Goal: Consume media (video, audio): Consume media (video, audio)

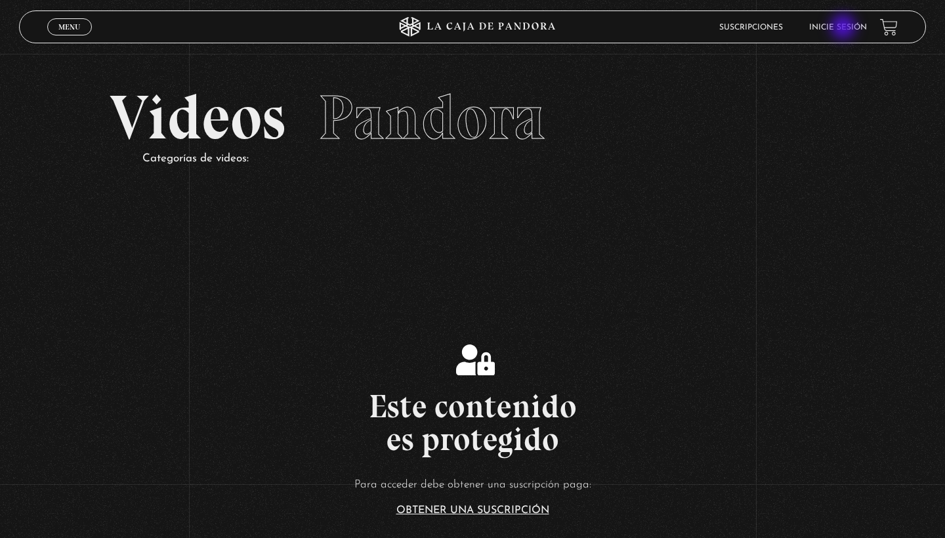
click at [844, 28] on link "Inicie sesión" at bounding box center [838, 28] width 58 height 8
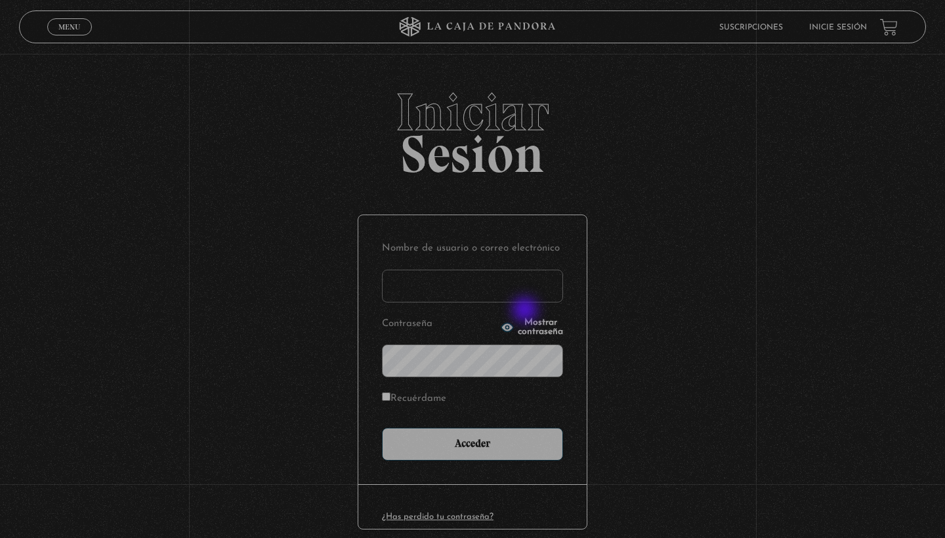
type input "[EMAIL_ADDRESS][DOMAIN_NAME]"
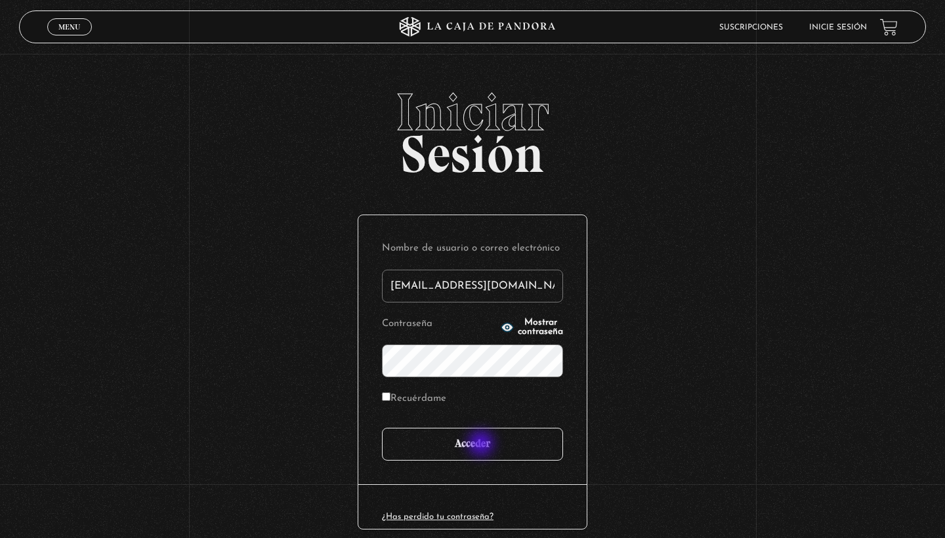
click at [482, 445] on input "Acceder" at bounding box center [472, 444] width 181 height 33
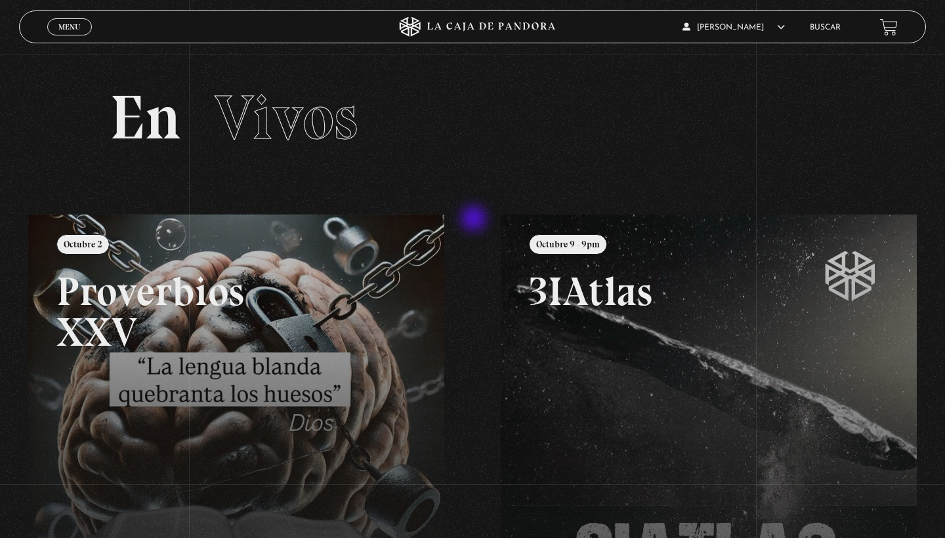
click at [475, 220] on div "Menu Cerrar Mariana Mora En vivos Pandora Centinelas Mi cuenta Salir Buscar Bus…" at bounding box center [472, 450] width 945 height 792
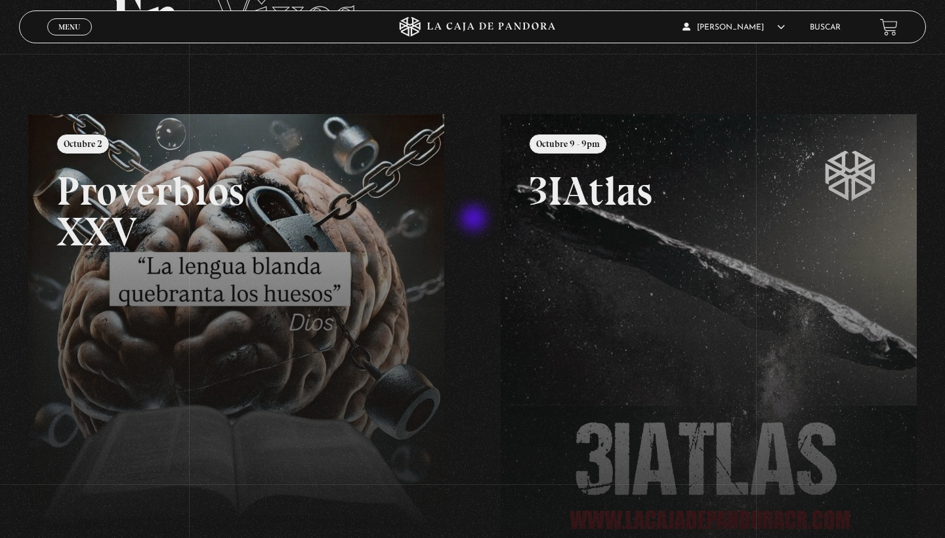
scroll to position [91, 0]
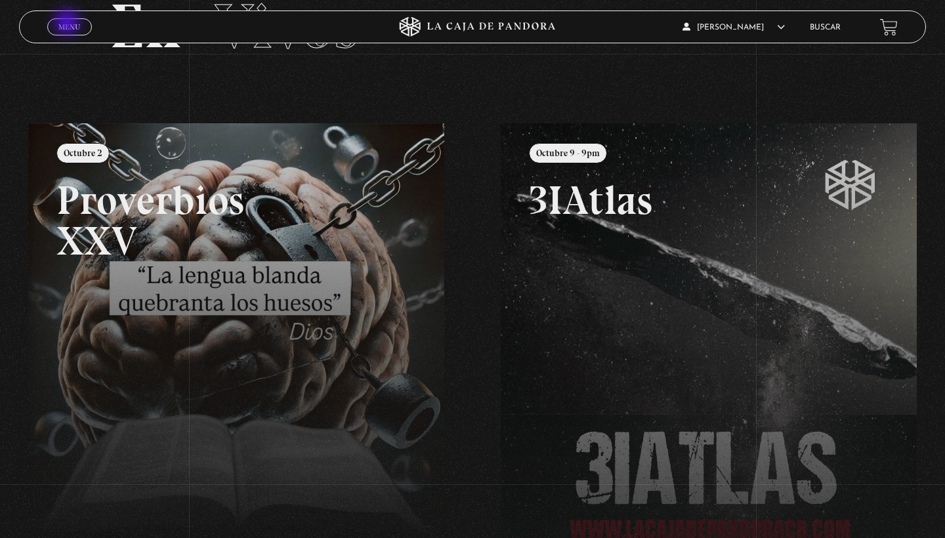
click at [68, 24] on span "Menu" at bounding box center [69, 27] width 22 height 8
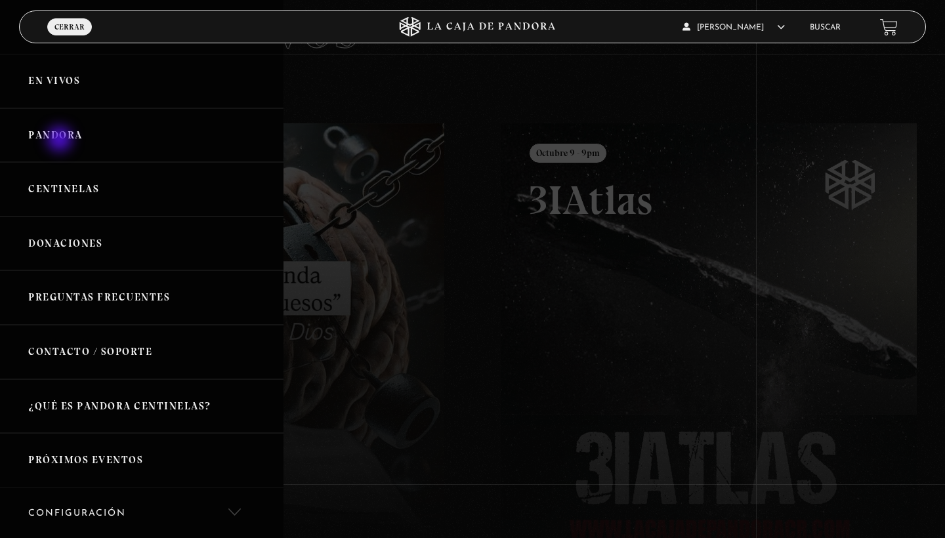
click at [61, 140] on link "Pandora" at bounding box center [141, 135] width 283 height 54
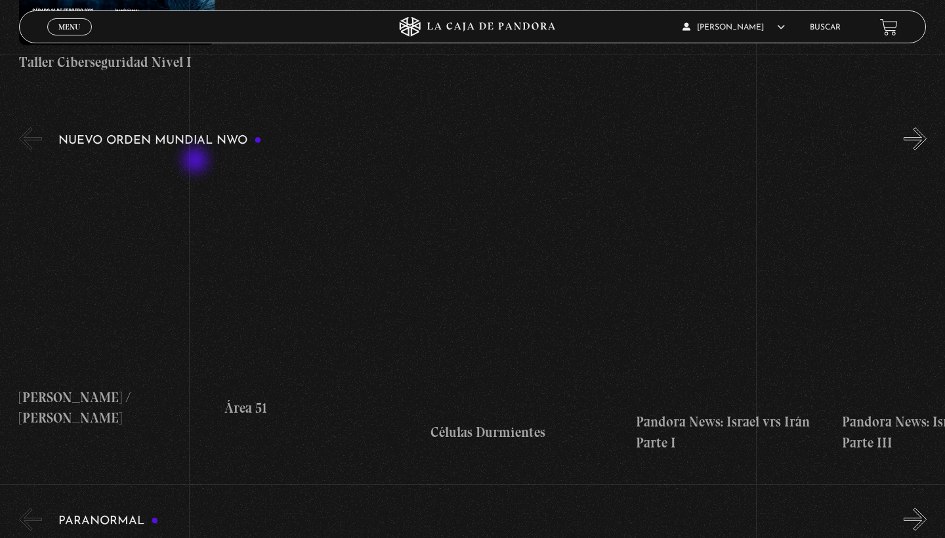
scroll to position [854, 0]
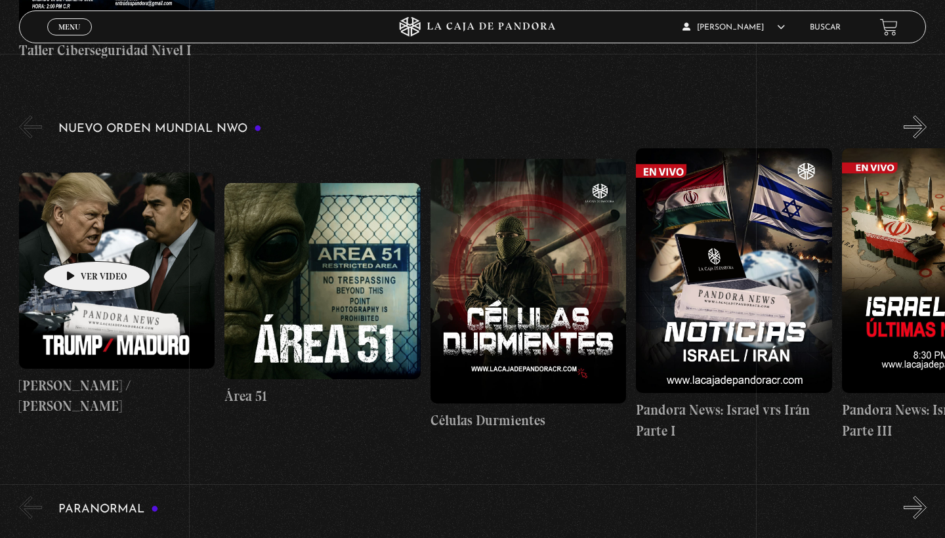
click at [76, 241] on figure at bounding box center [117, 271] width 196 height 196
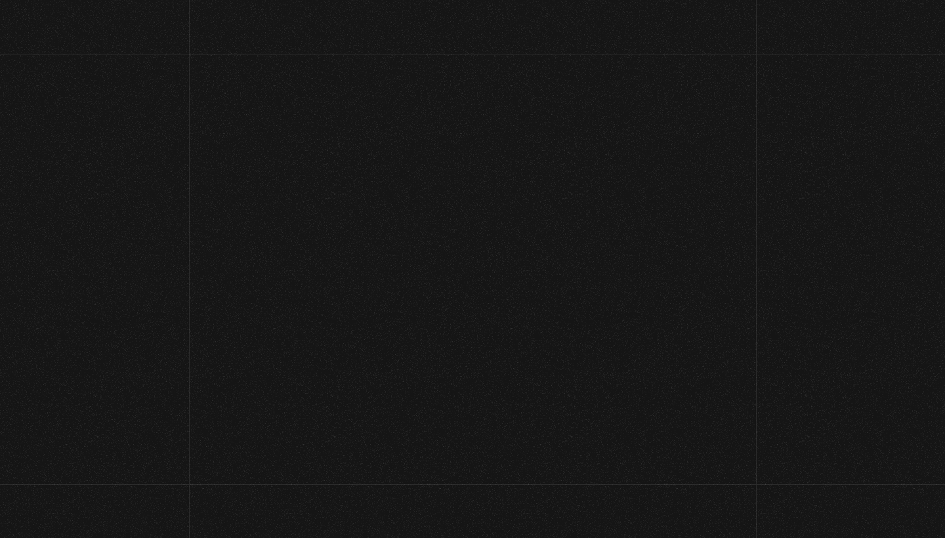
scroll to position [854, 0]
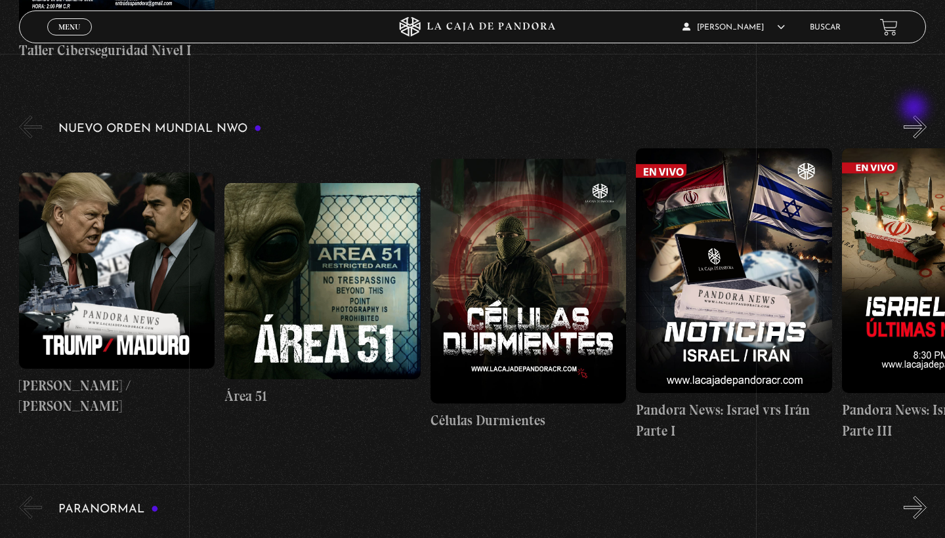
click at [915, 115] on button "»" at bounding box center [914, 126] width 23 height 23
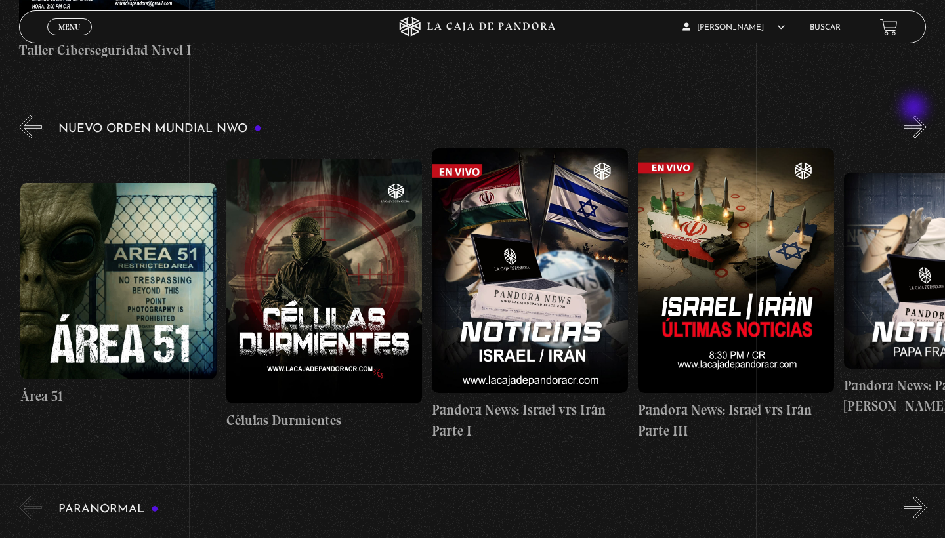
click at [915, 115] on button "»" at bounding box center [914, 126] width 23 height 23
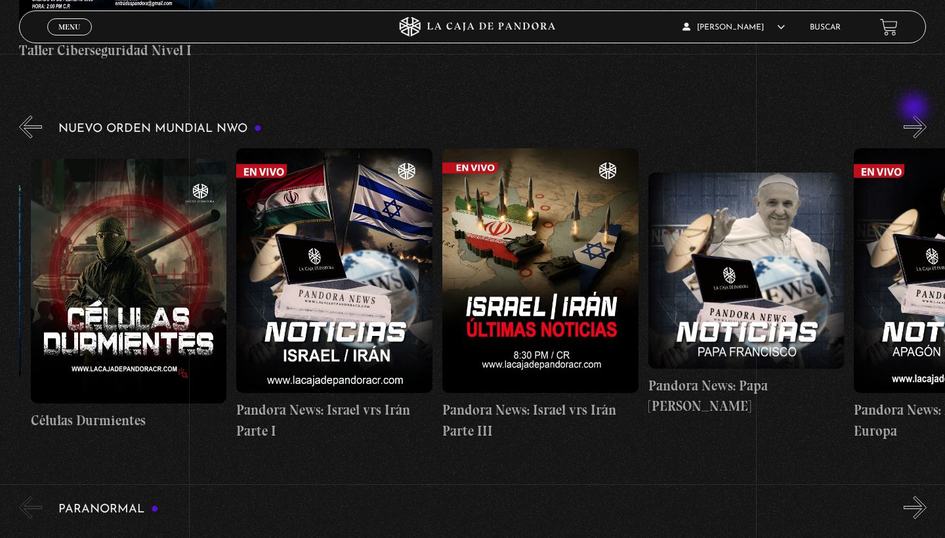
click at [915, 115] on button "»" at bounding box center [914, 126] width 23 height 23
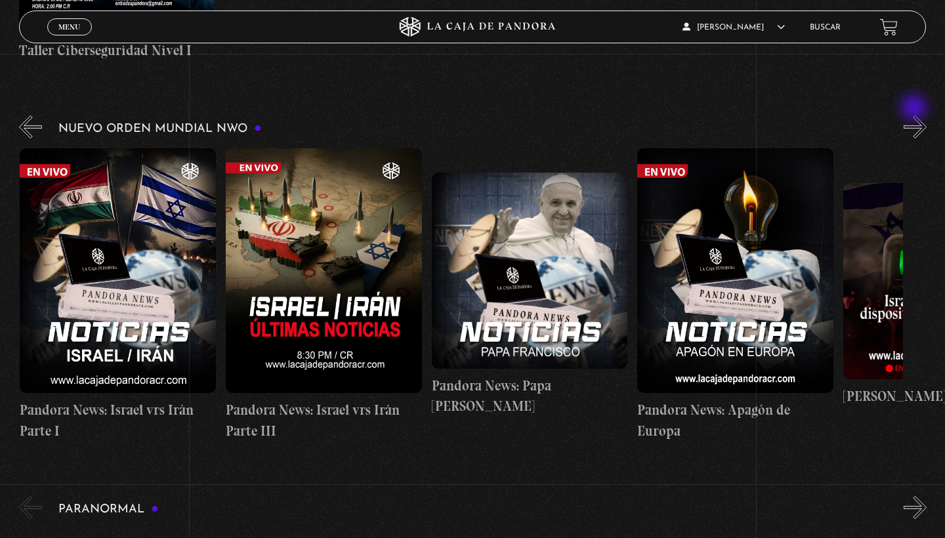
click at [915, 115] on button "»" at bounding box center [914, 126] width 23 height 23
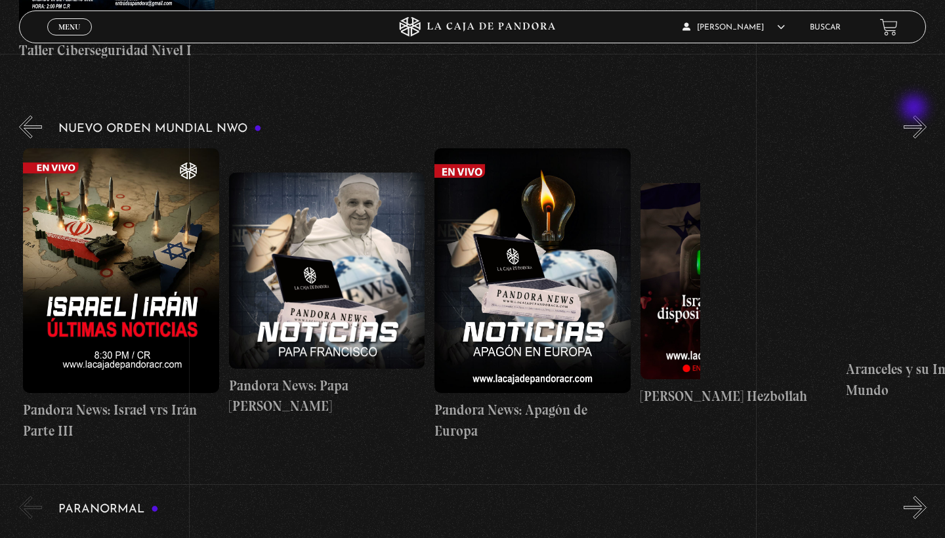
click at [915, 115] on button "»" at bounding box center [914, 126] width 23 height 23
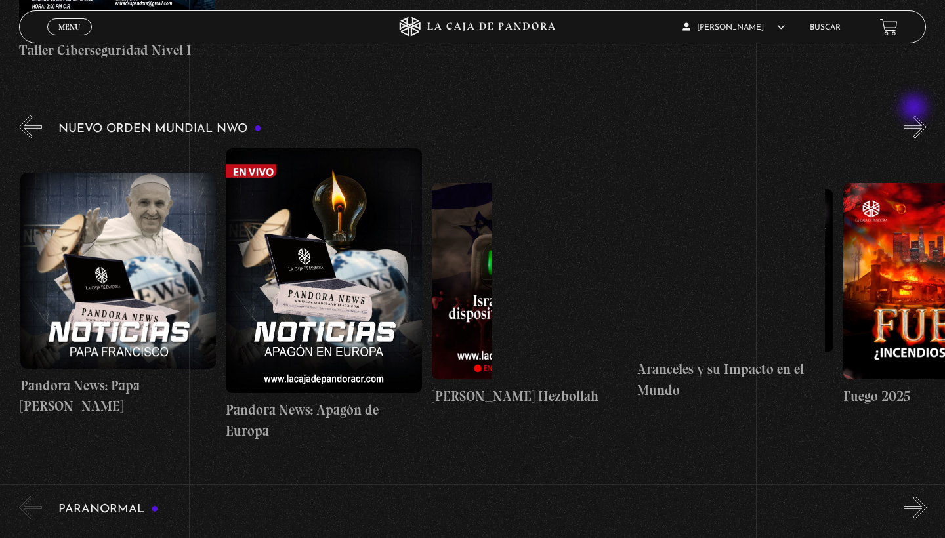
click at [915, 115] on button "»" at bounding box center [914, 126] width 23 height 23
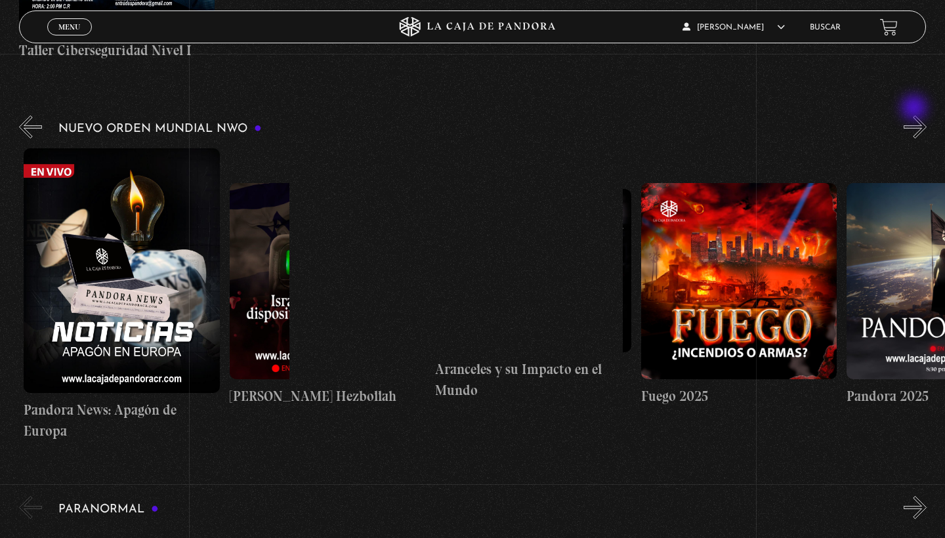
click at [915, 115] on button "»" at bounding box center [914, 126] width 23 height 23
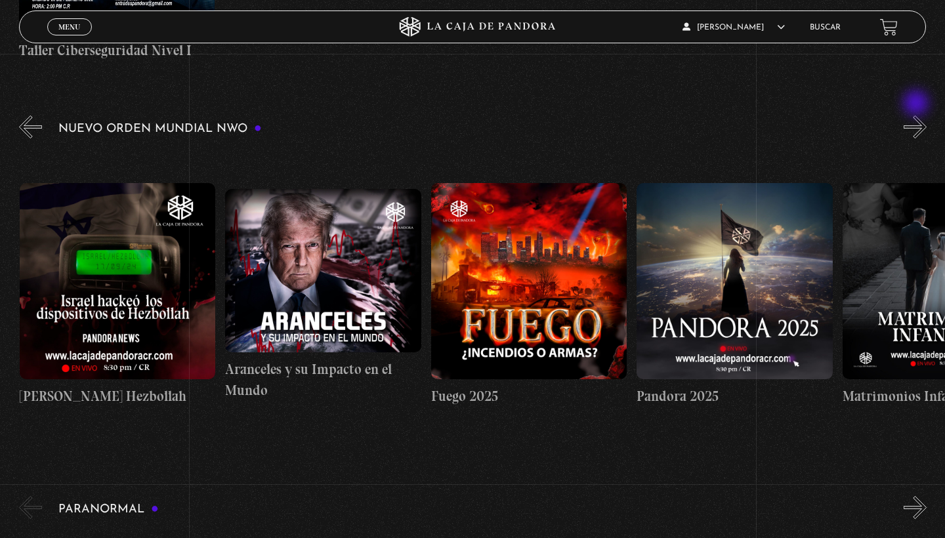
click at [917, 115] on button "»" at bounding box center [914, 126] width 23 height 23
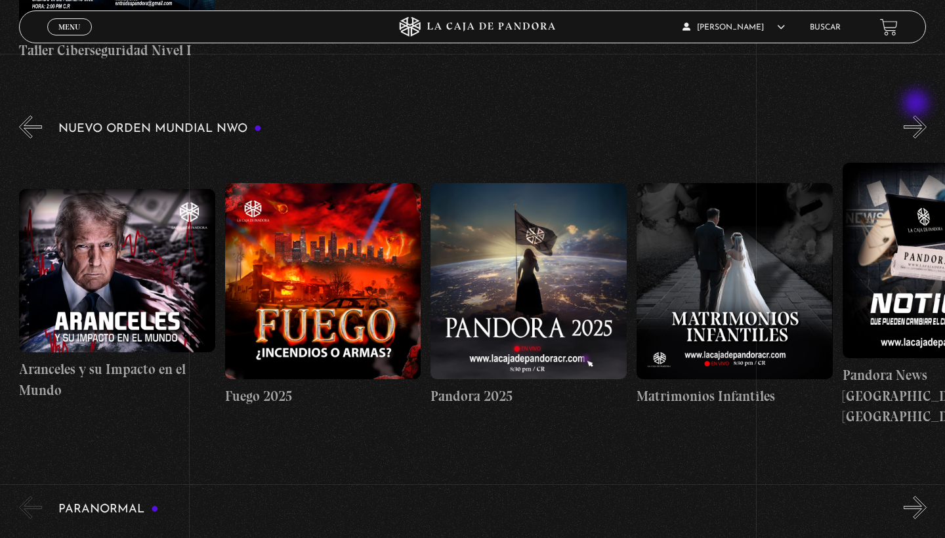
click at [917, 115] on button "»" at bounding box center [914, 126] width 23 height 23
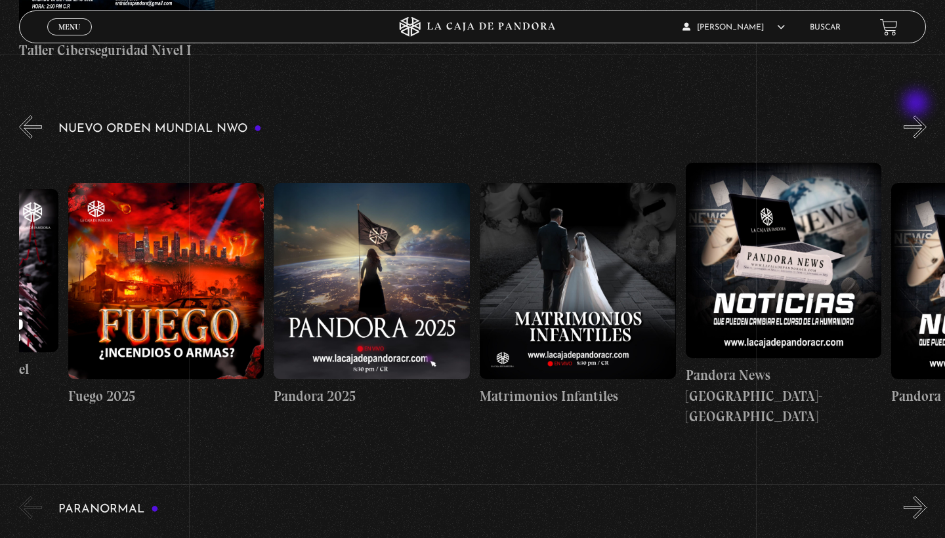
click at [917, 115] on button "»" at bounding box center [914, 126] width 23 height 23
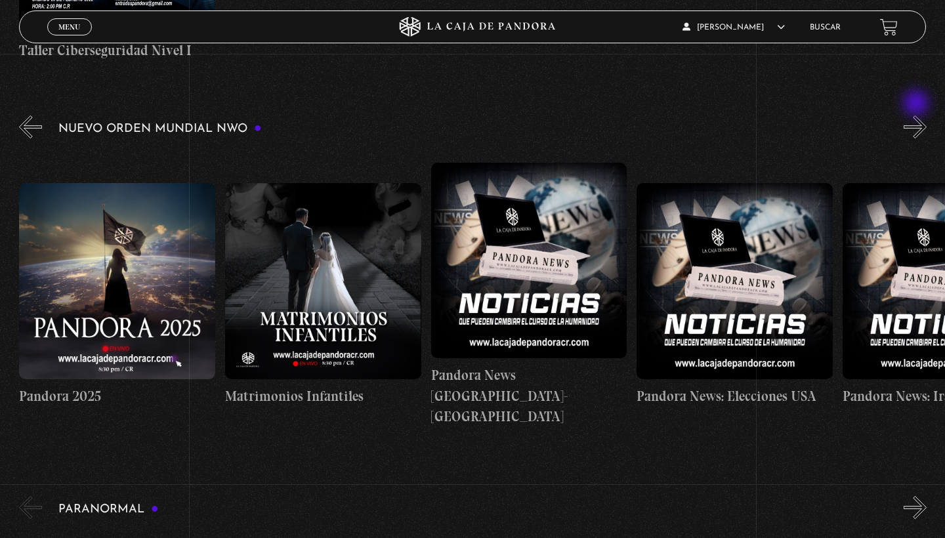
click at [917, 115] on button "»" at bounding box center [914, 126] width 23 height 23
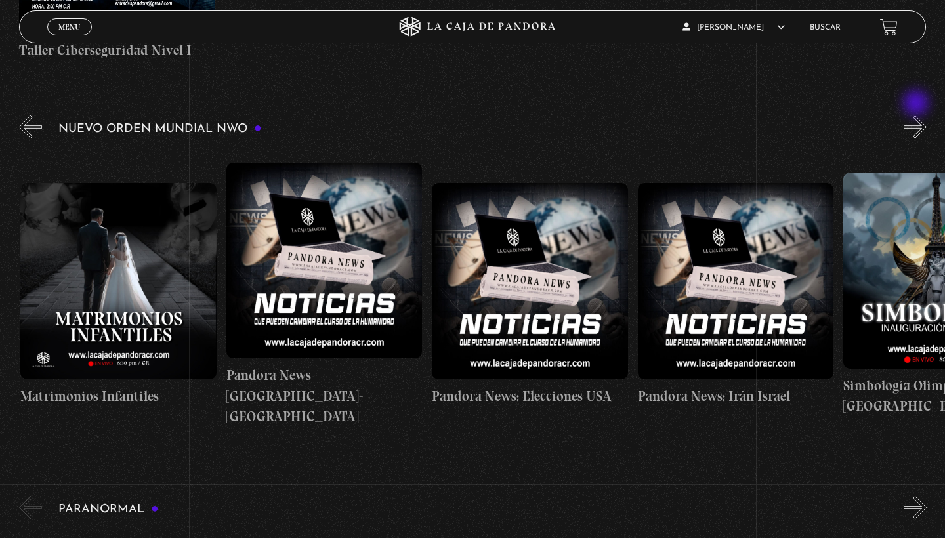
click at [917, 115] on button "»" at bounding box center [914, 126] width 23 height 23
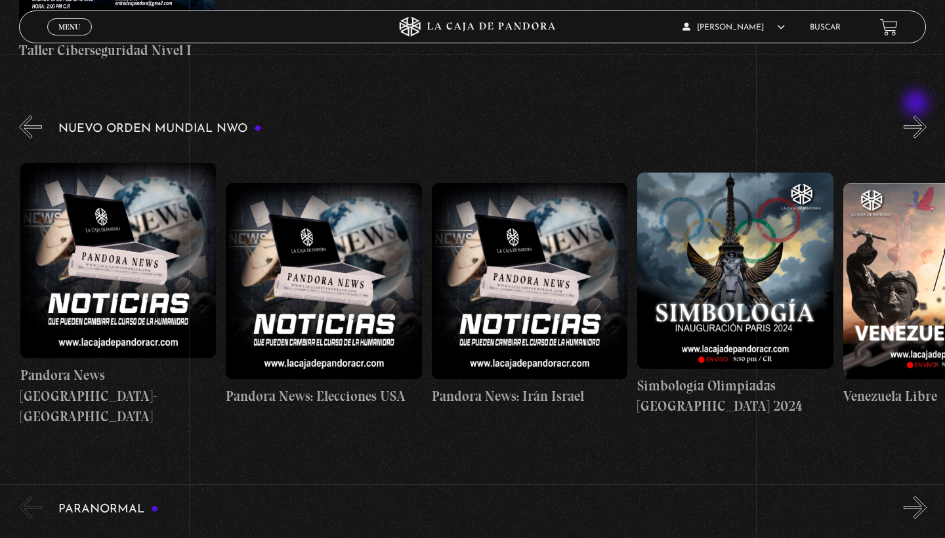
click at [917, 115] on button "»" at bounding box center [914, 126] width 23 height 23
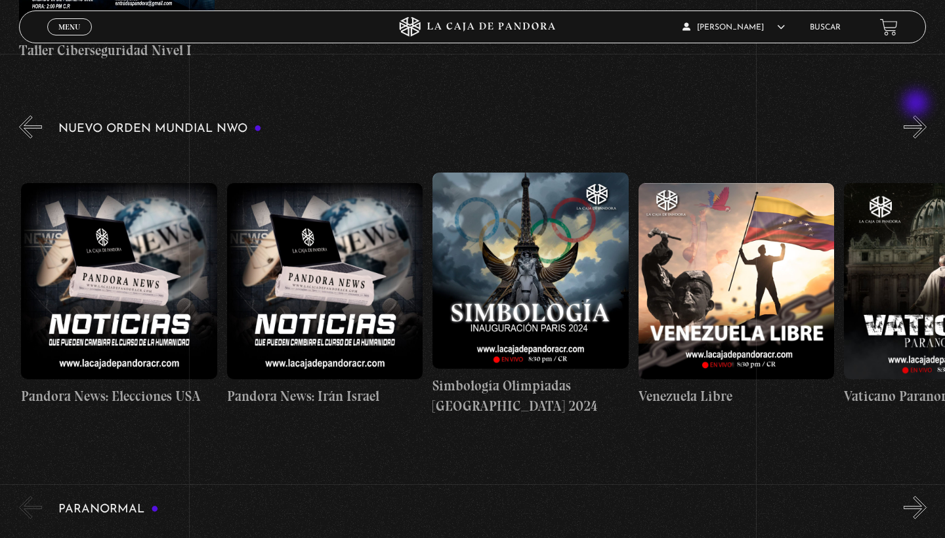
click at [917, 115] on button "»" at bounding box center [914, 126] width 23 height 23
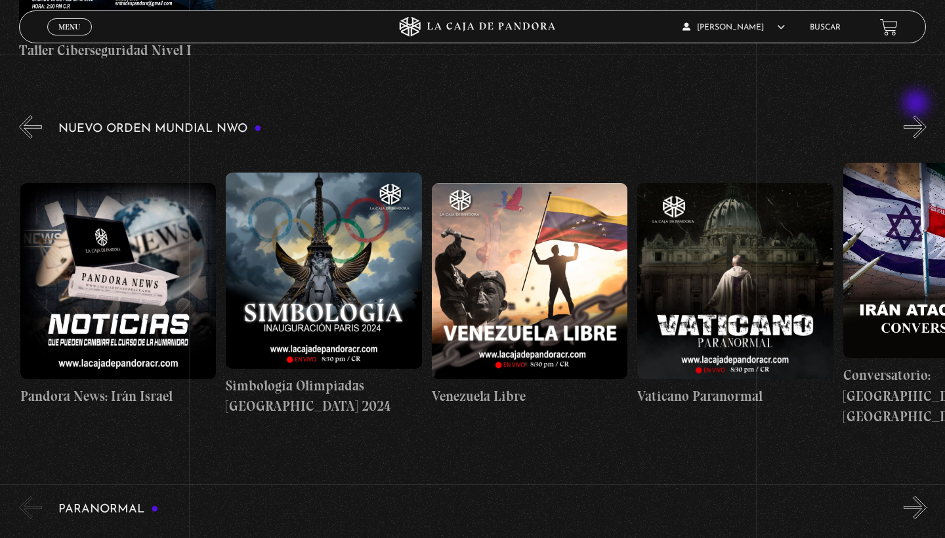
click at [917, 115] on button "»" at bounding box center [914, 126] width 23 height 23
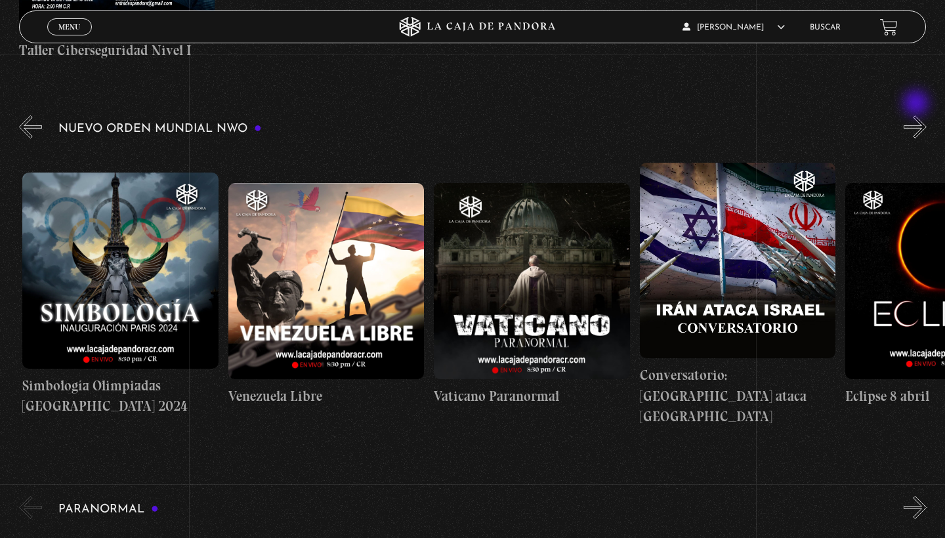
click at [917, 115] on button "»" at bounding box center [914, 126] width 23 height 23
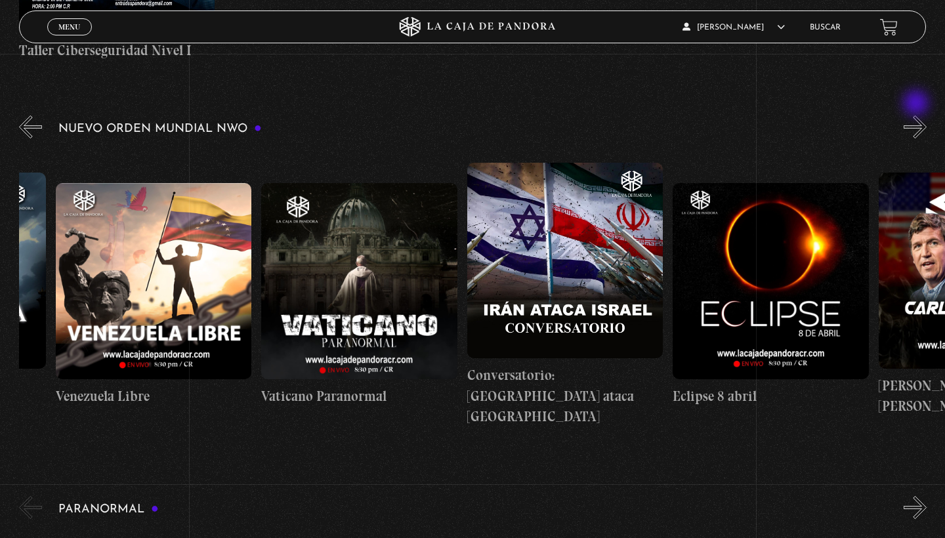
click at [917, 115] on button "»" at bounding box center [914, 126] width 23 height 23
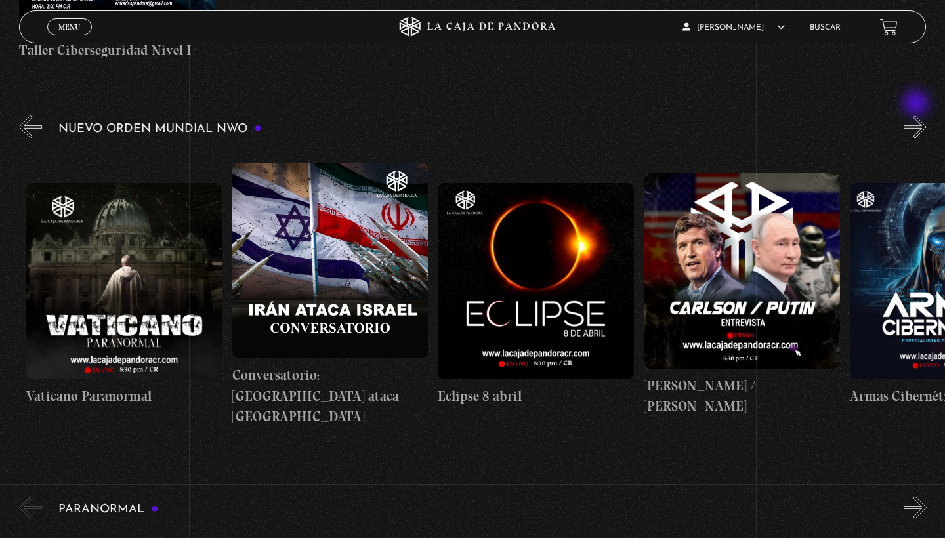
click at [917, 115] on button "»" at bounding box center [914, 126] width 23 height 23
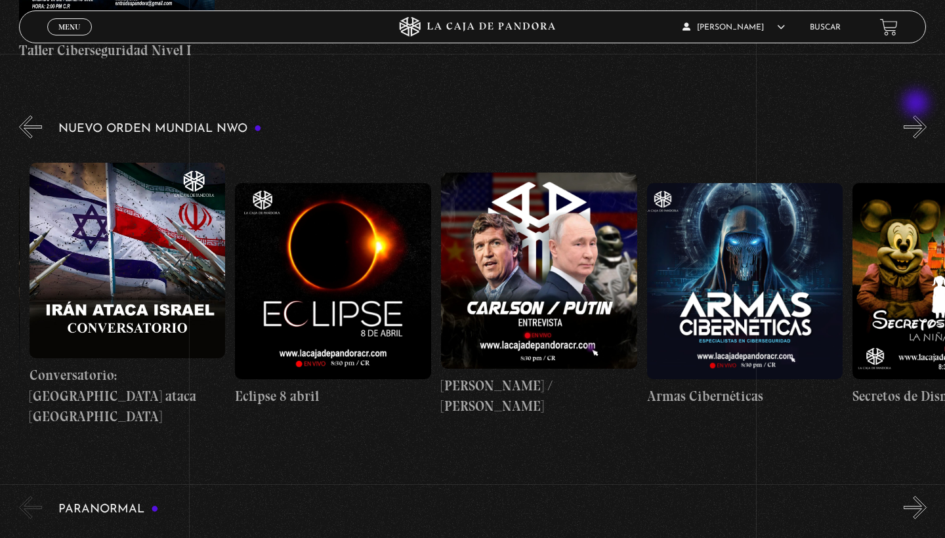
click at [917, 115] on button "»" at bounding box center [914, 126] width 23 height 23
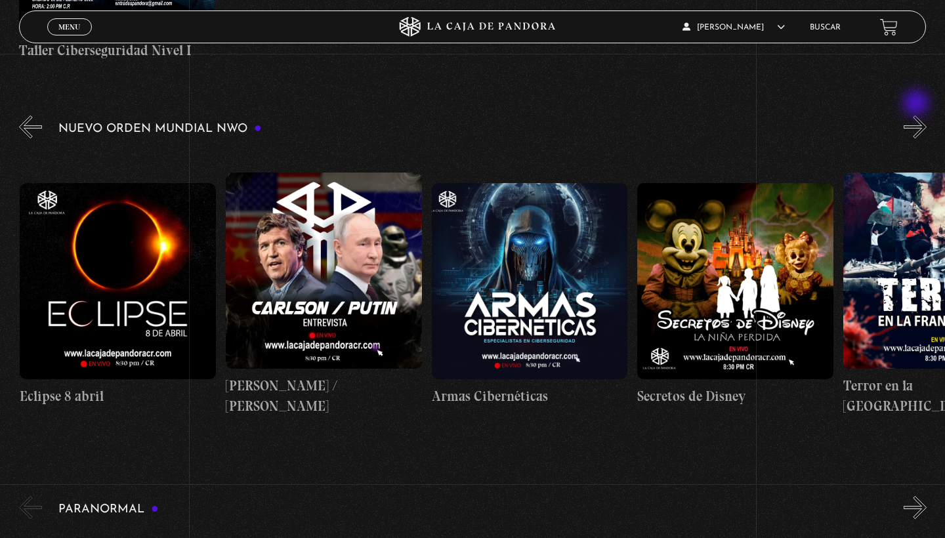
scroll to position [0, 3908]
click at [917, 115] on button "»" at bounding box center [914, 126] width 23 height 23
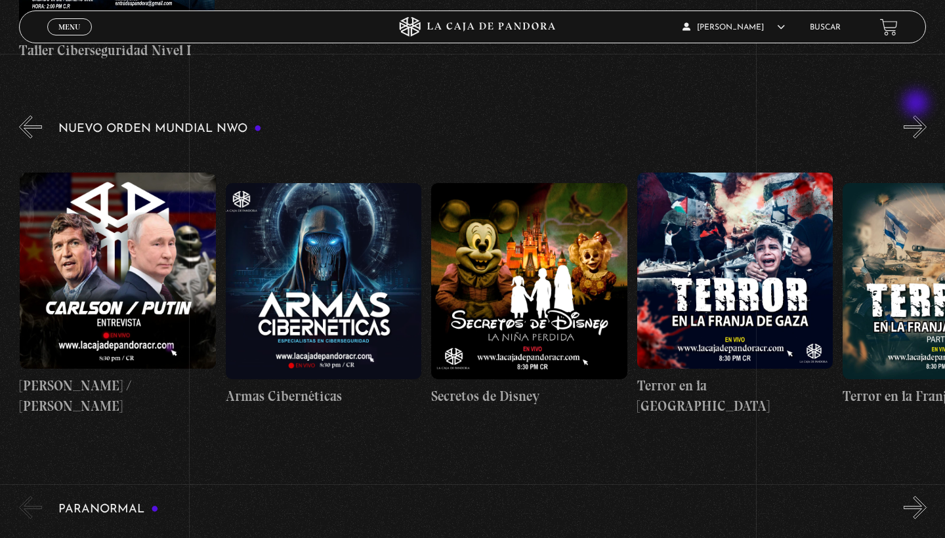
click at [917, 115] on button "»" at bounding box center [914, 126] width 23 height 23
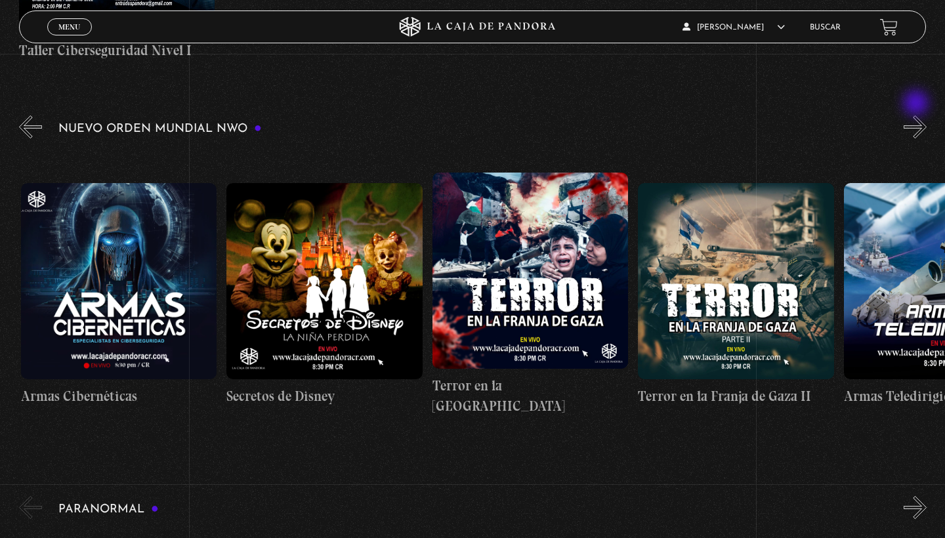
click at [917, 115] on button "»" at bounding box center [914, 126] width 23 height 23
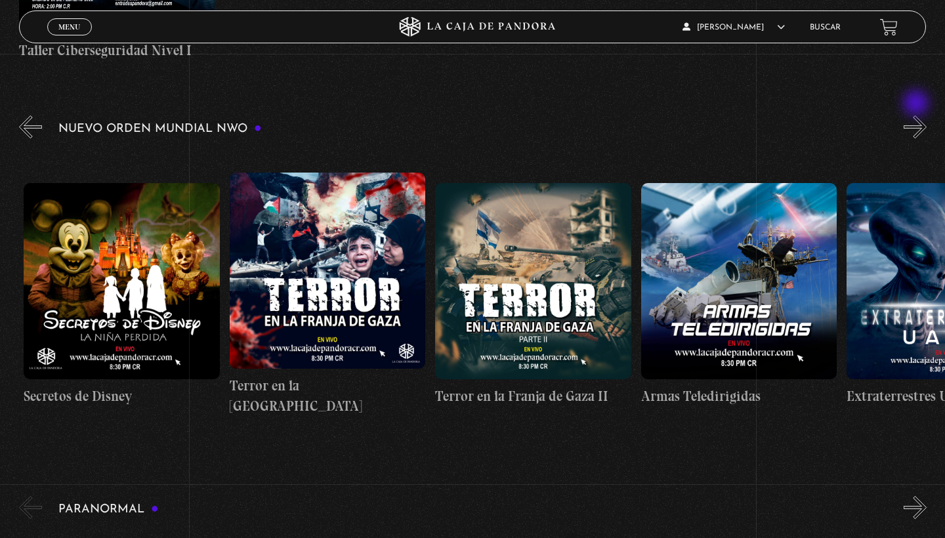
click at [916, 115] on button "»" at bounding box center [914, 126] width 23 height 23
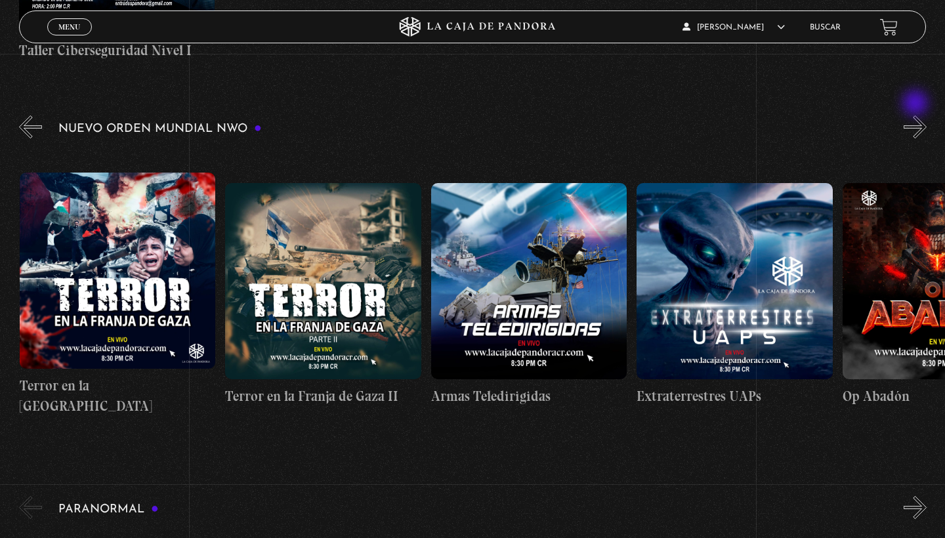
click at [916, 115] on button "»" at bounding box center [914, 126] width 23 height 23
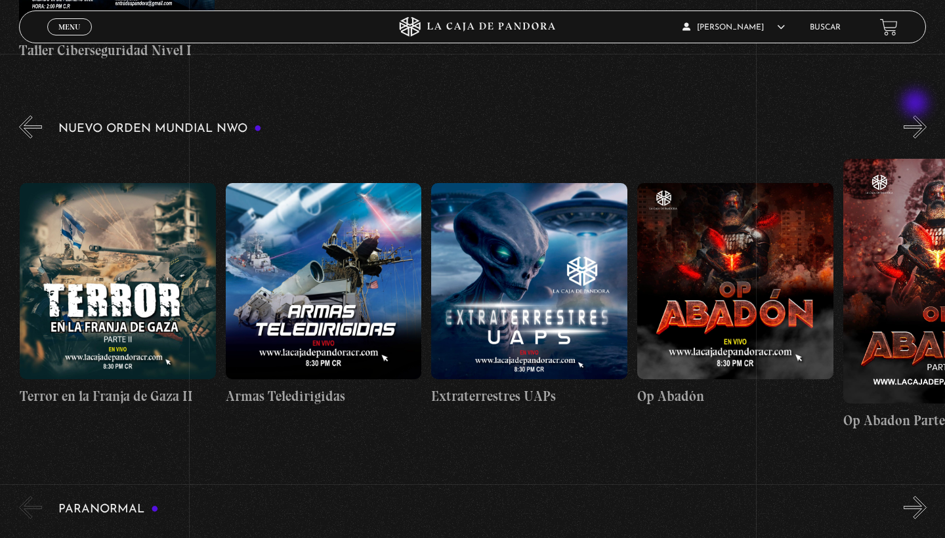
click at [916, 115] on button "»" at bounding box center [914, 126] width 23 height 23
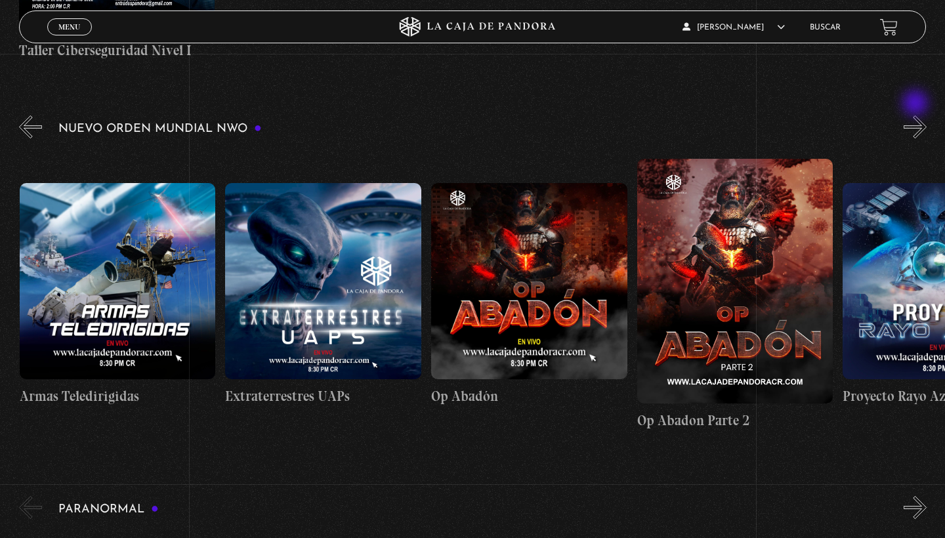
click at [916, 115] on button "»" at bounding box center [914, 126] width 23 height 23
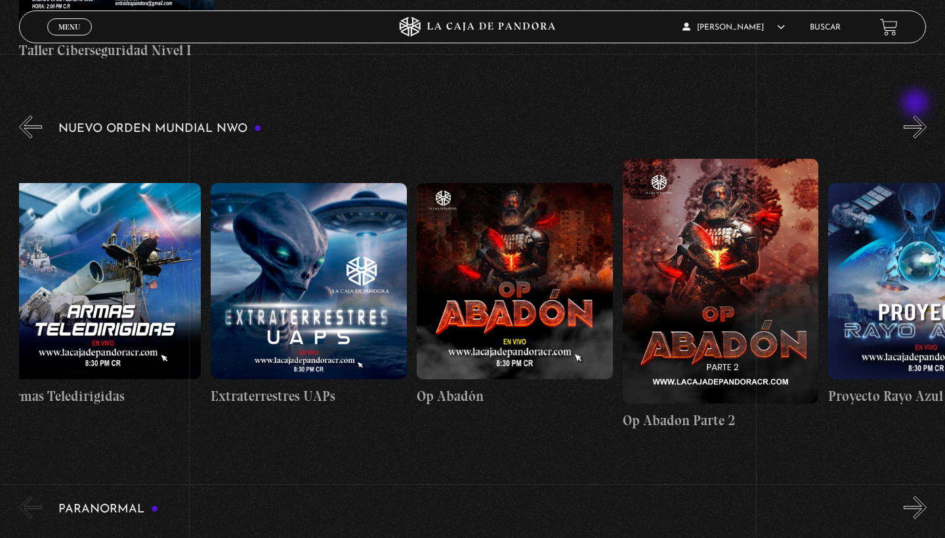
click at [916, 115] on button "»" at bounding box center [914, 126] width 23 height 23
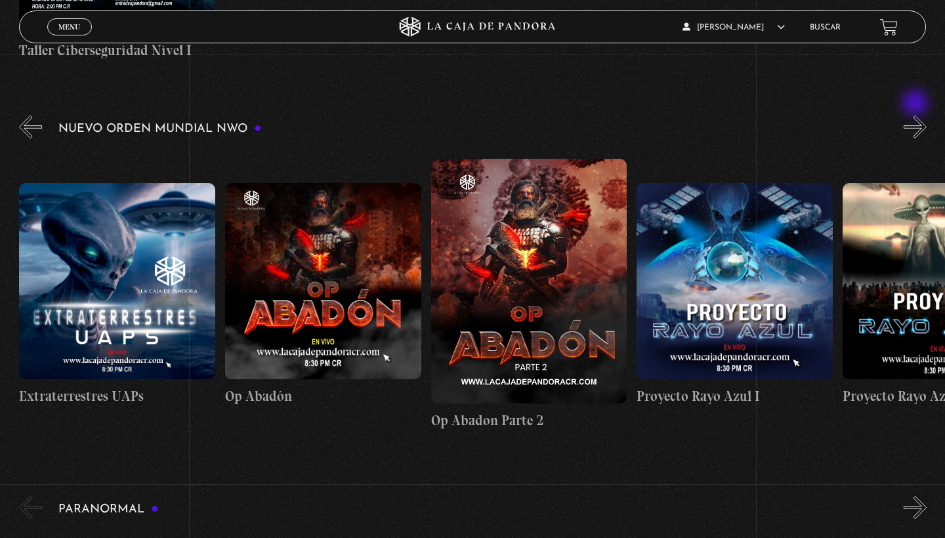
click at [916, 115] on button "»" at bounding box center [914, 126] width 23 height 23
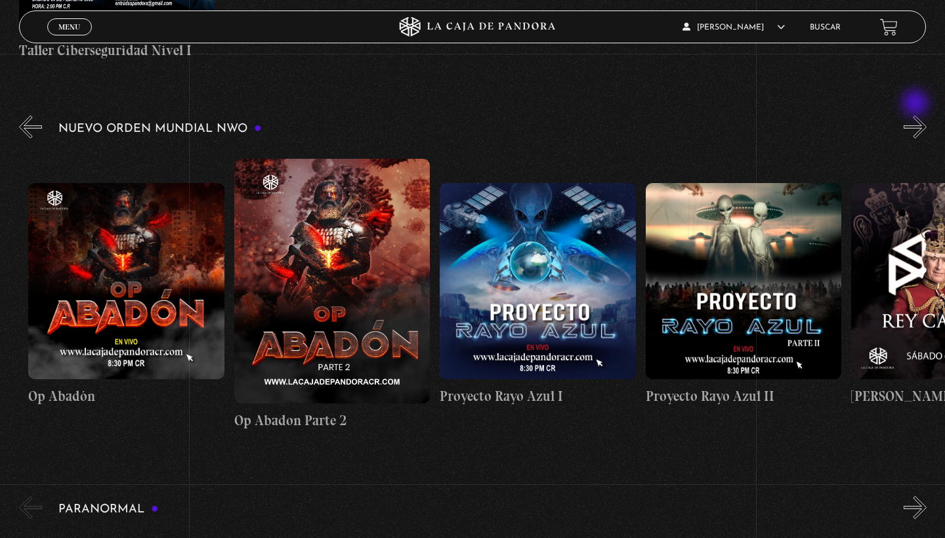
click at [916, 115] on button "»" at bounding box center [914, 126] width 23 height 23
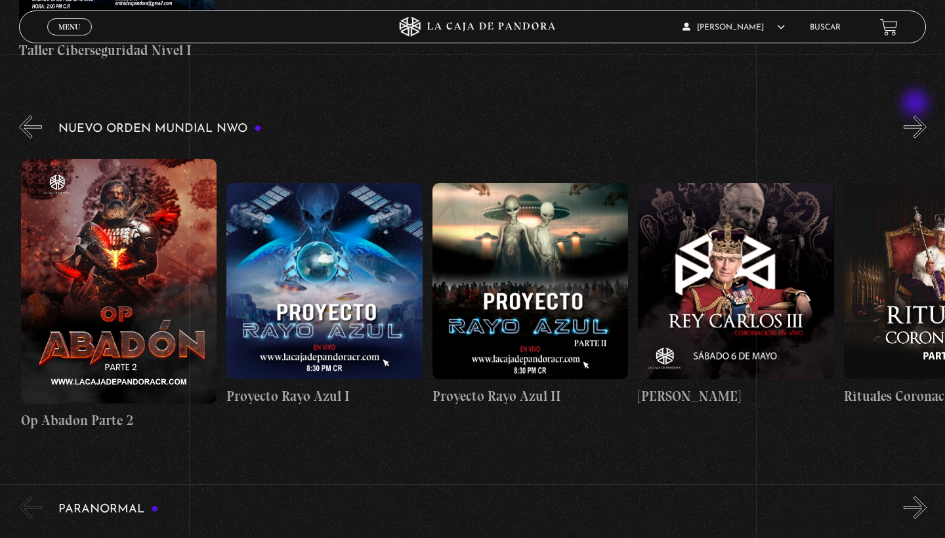
click at [916, 115] on button "»" at bounding box center [914, 126] width 23 height 23
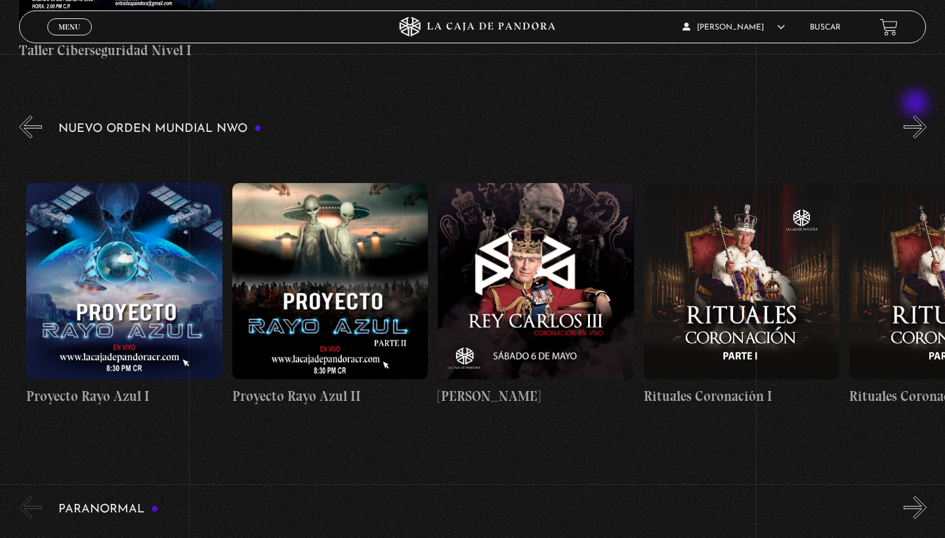
click at [916, 115] on button "»" at bounding box center [914, 126] width 23 height 23
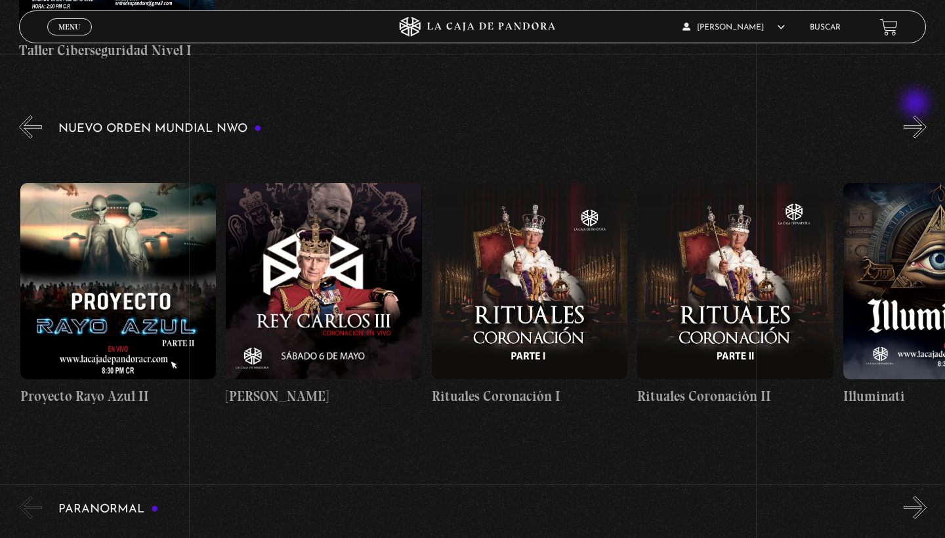
click at [916, 115] on button "»" at bounding box center [914, 126] width 23 height 23
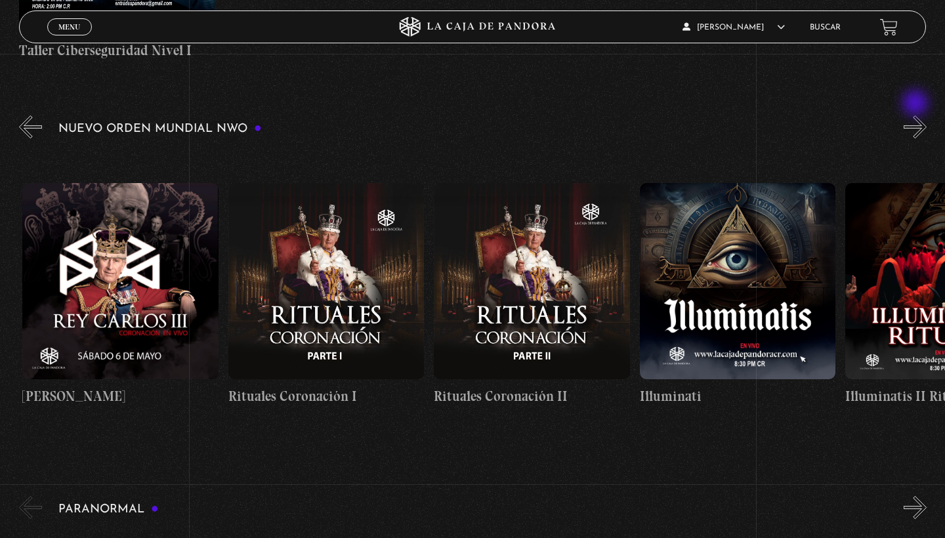
click at [916, 115] on button "»" at bounding box center [914, 126] width 23 height 23
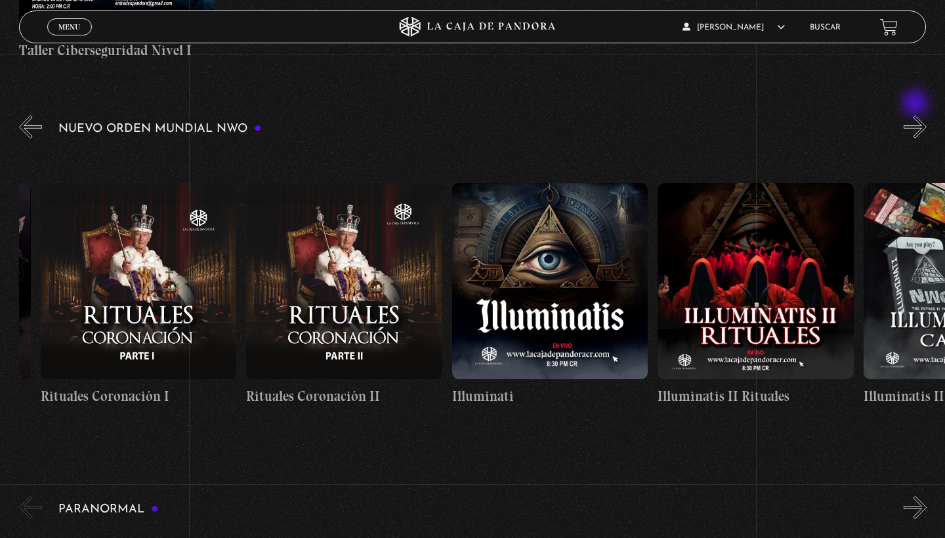
click at [916, 115] on button "»" at bounding box center [914, 126] width 23 height 23
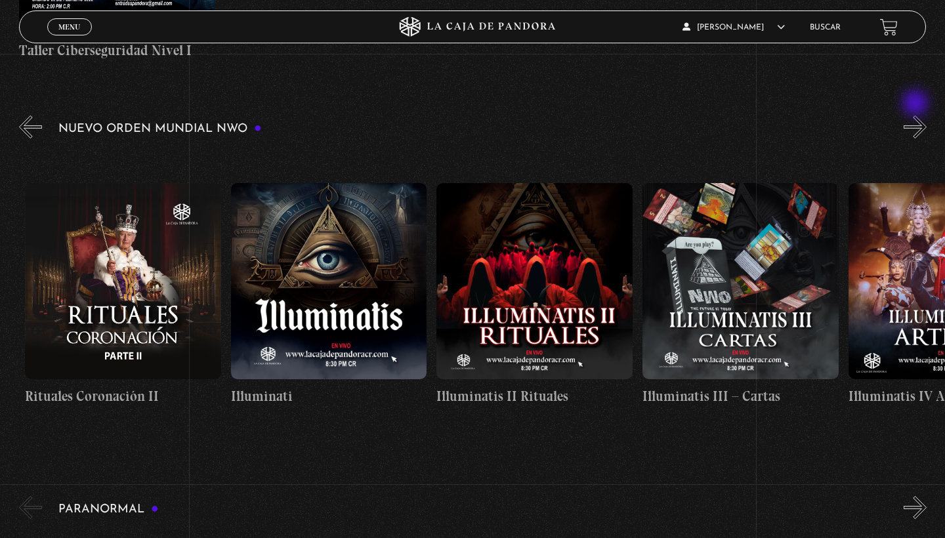
click at [916, 115] on button "»" at bounding box center [914, 126] width 23 height 23
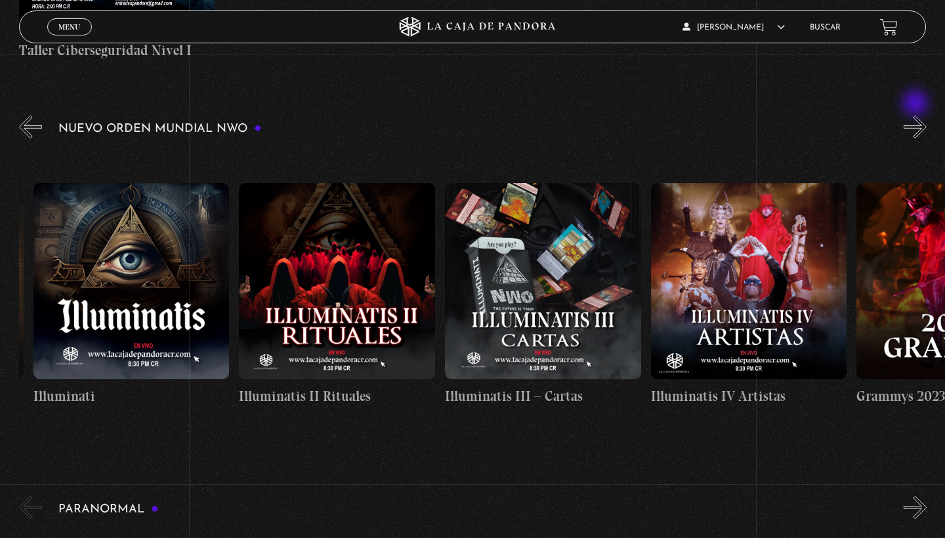
click at [916, 115] on button "»" at bounding box center [914, 126] width 23 height 23
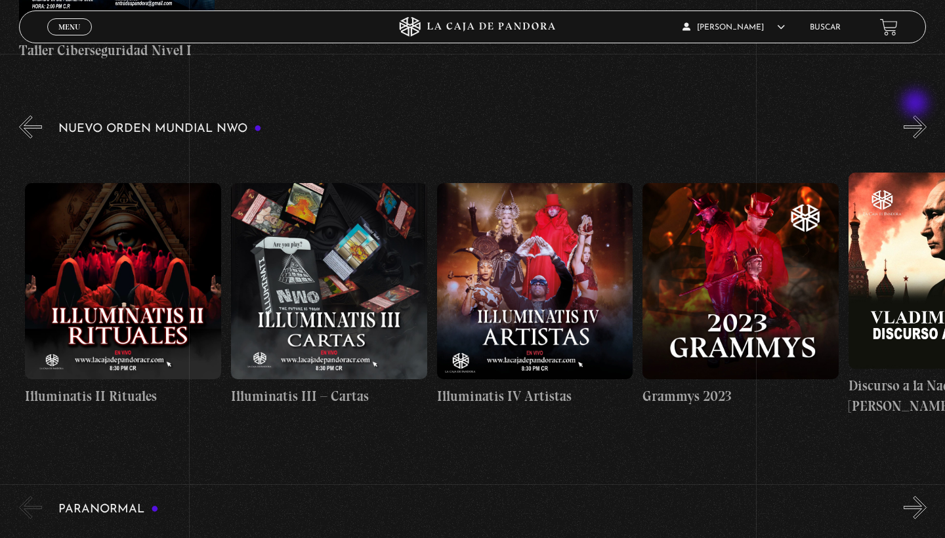
click at [916, 115] on button "»" at bounding box center [914, 126] width 23 height 23
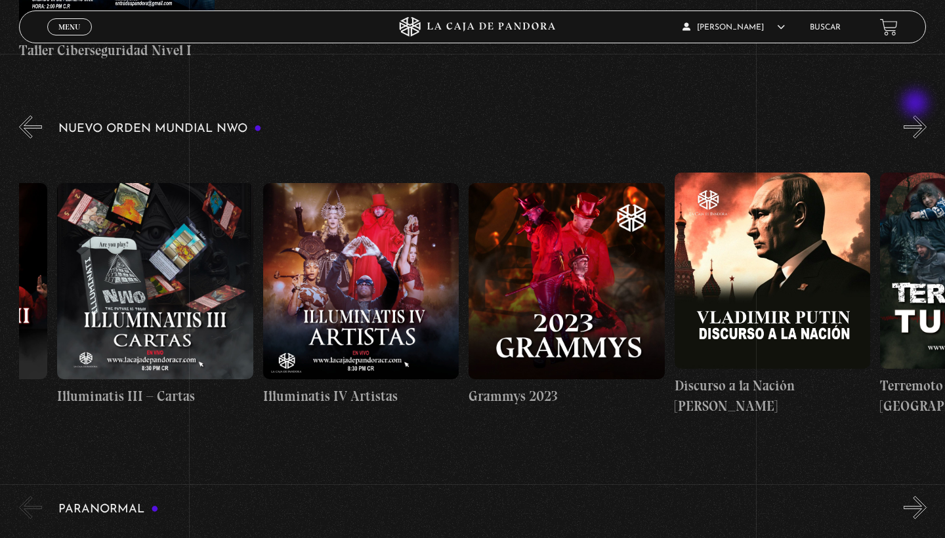
click at [916, 115] on button "»" at bounding box center [914, 126] width 23 height 23
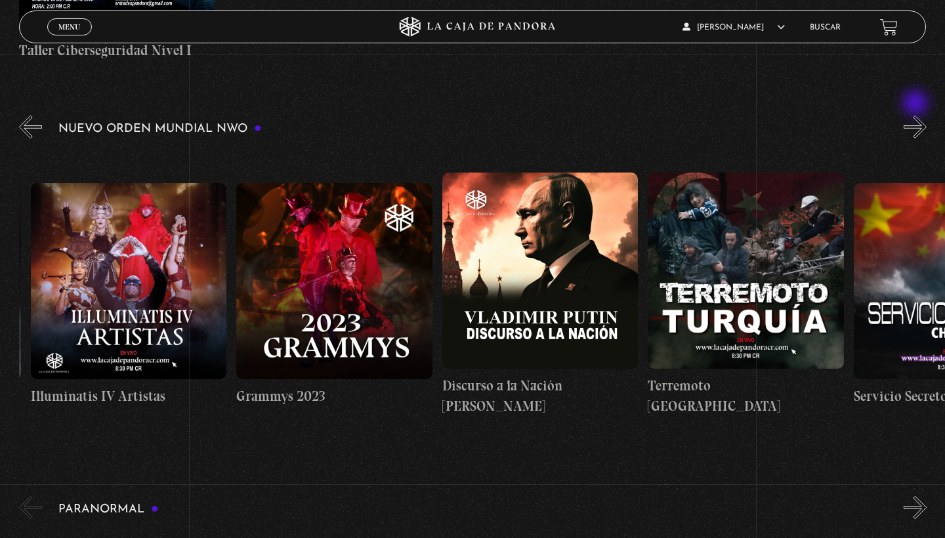
click at [916, 115] on button "»" at bounding box center [914, 126] width 23 height 23
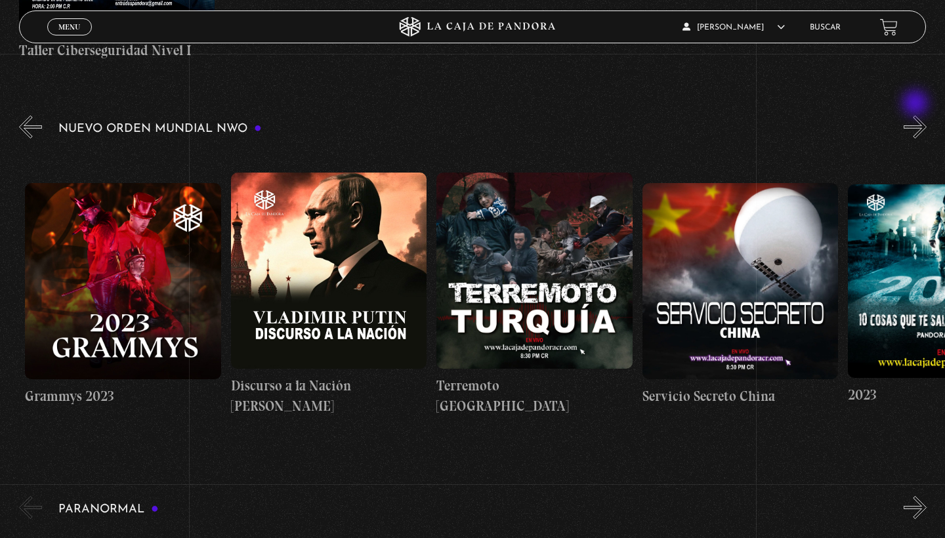
click at [916, 115] on button "»" at bounding box center [914, 126] width 23 height 23
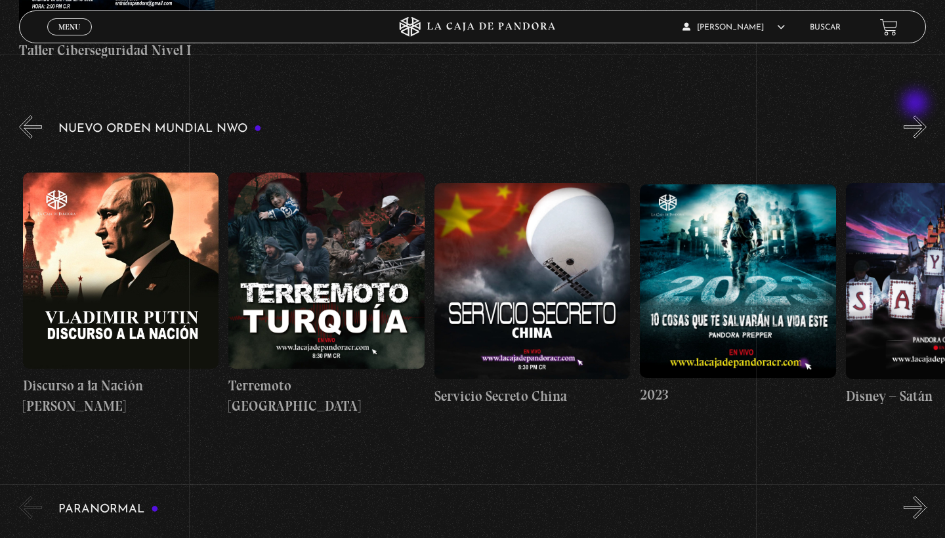
click at [916, 115] on button "»" at bounding box center [914, 126] width 23 height 23
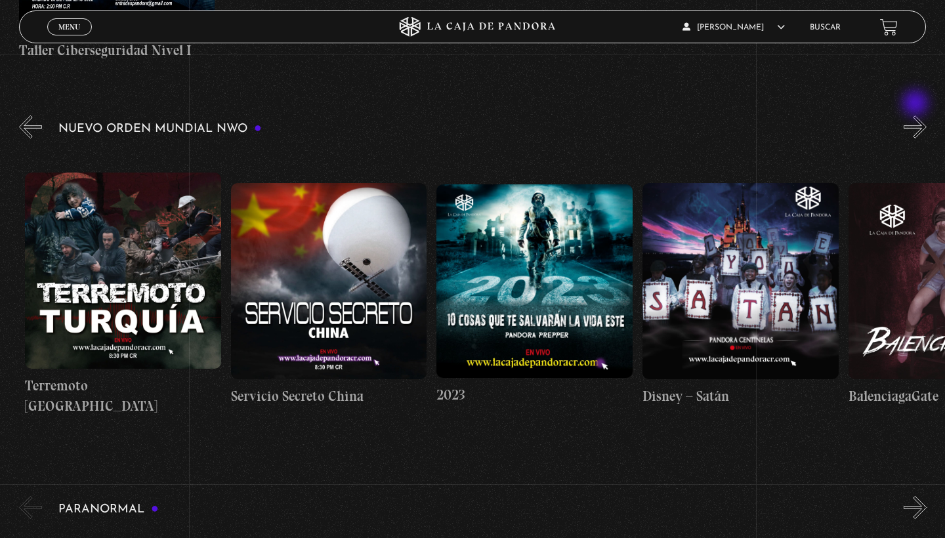
click at [916, 115] on button "»" at bounding box center [914, 126] width 23 height 23
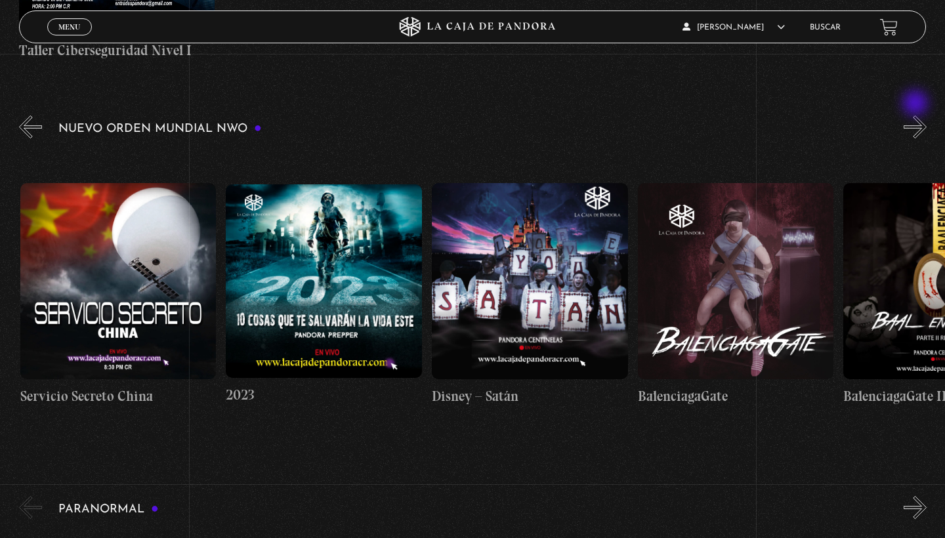
scroll to position [0, 8433]
click at [916, 115] on button "»" at bounding box center [914, 126] width 23 height 23
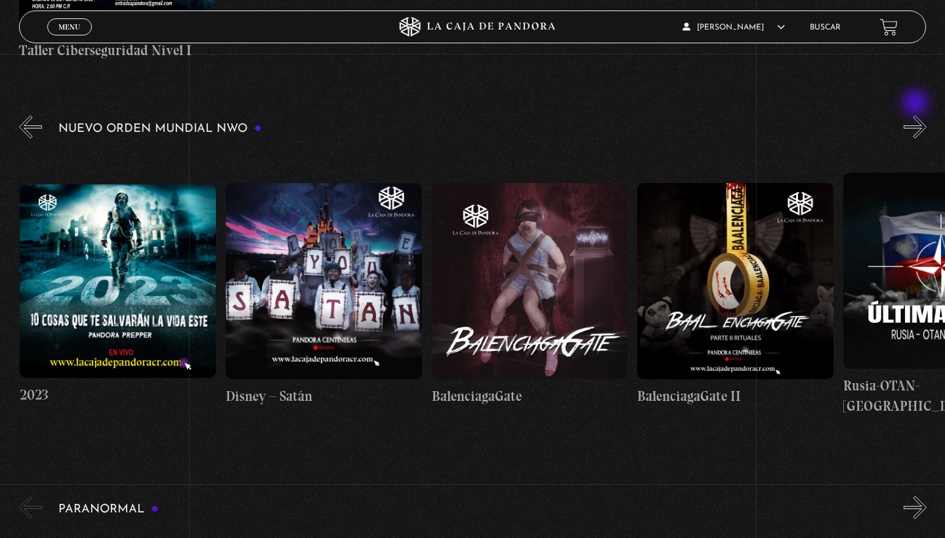
scroll to position [0, 8639]
click at [917, 115] on button "»" at bounding box center [914, 126] width 23 height 23
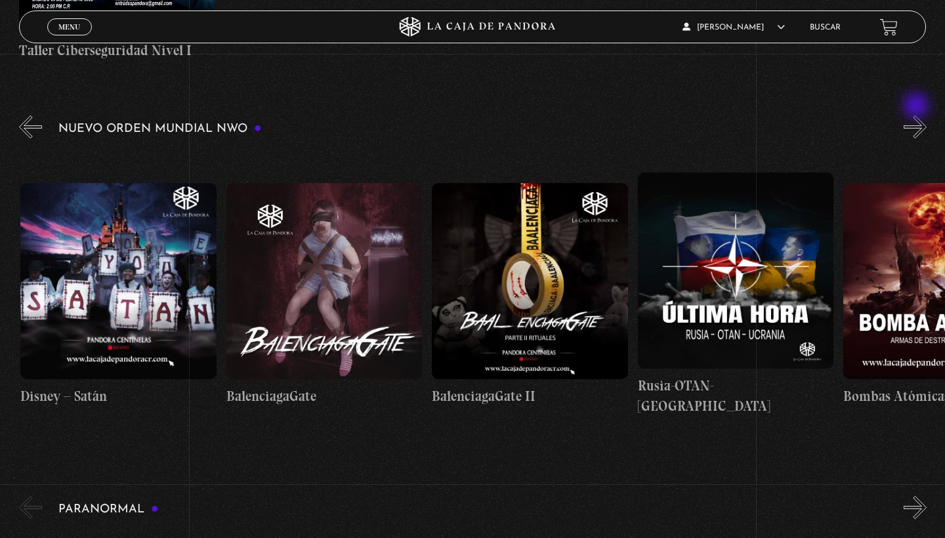
scroll to position [0, 8844]
click at [917, 115] on button "»" at bounding box center [914, 126] width 23 height 23
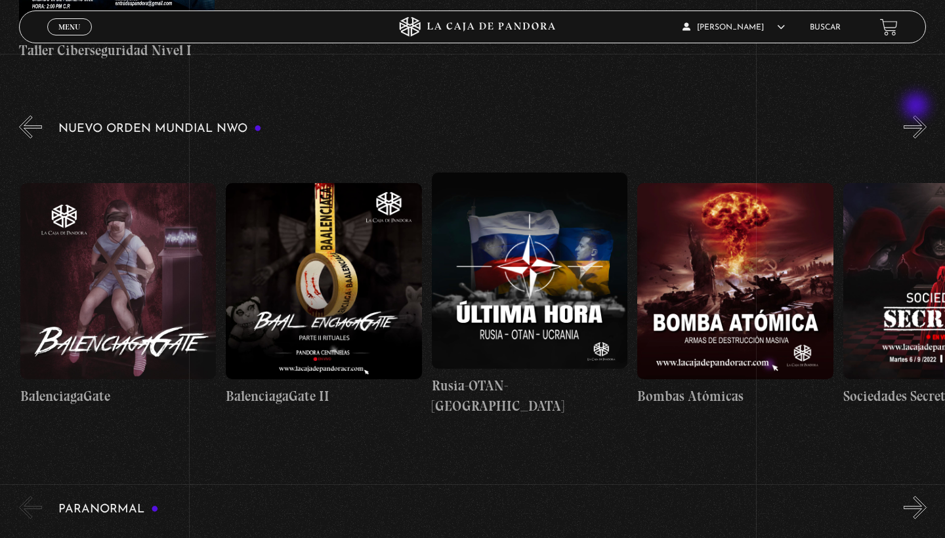
click at [917, 115] on button "»" at bounding box center [914, 126] width 23 height 23
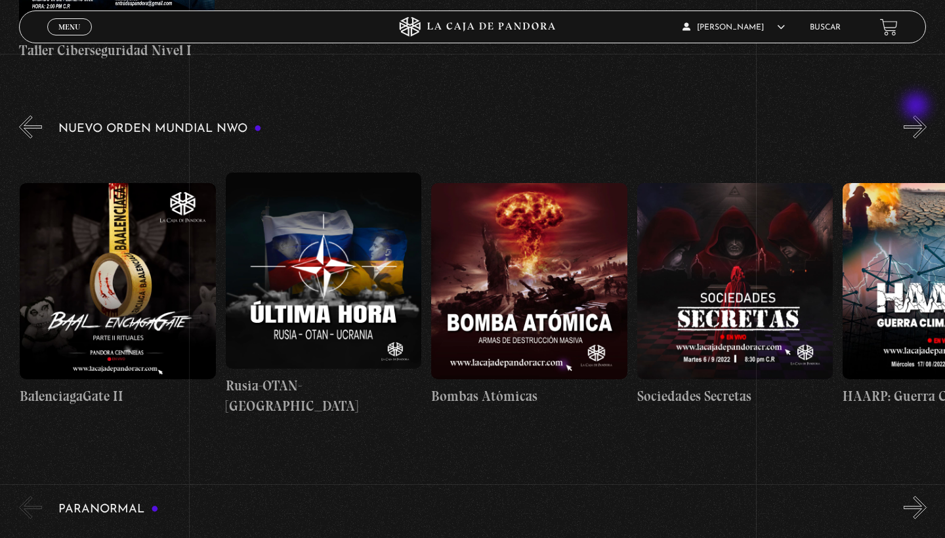
scroll to position [0, 9256]
click at [917, 115] on button "»" at bounding box center [914, 126] width 23 height 23
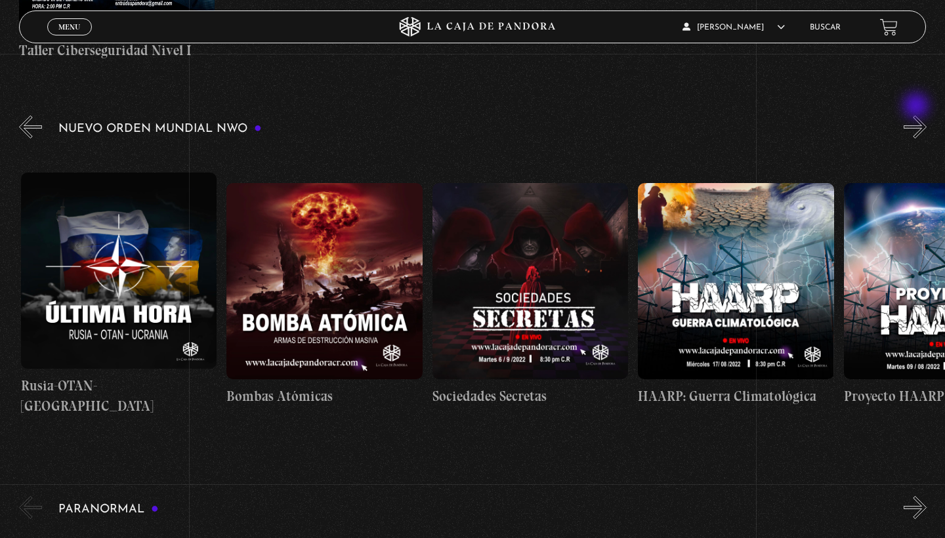
click at [917, 115] on button "»" at bounding box center [914, 126] width 23 height 23
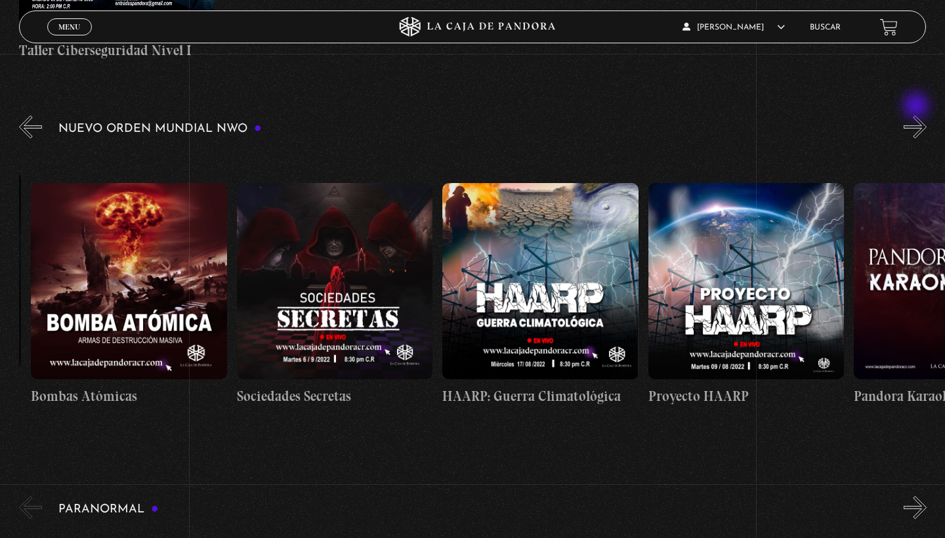
click at [917, 115] on button "»" at bounding box center [914, 126] width 23 height 23
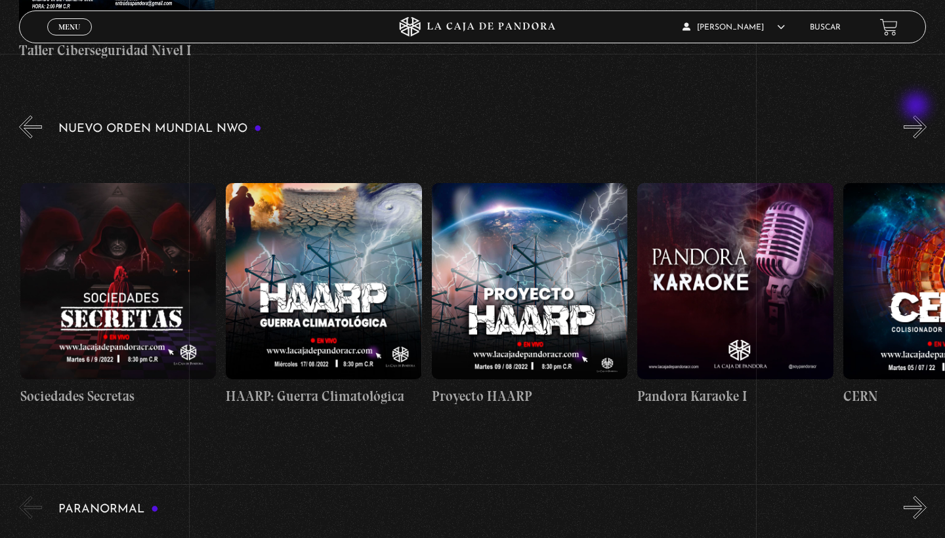
click at [917, 115] on button "»" at bounding box center [914, 126] width 23 height 23
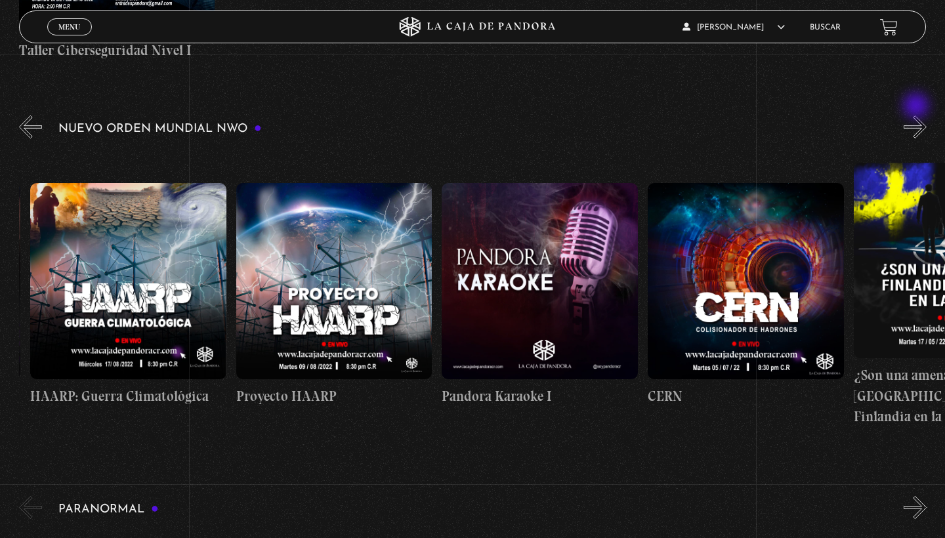
click at [917, 115] on button "»" at bounding box center [914, 126] width 23 height 23
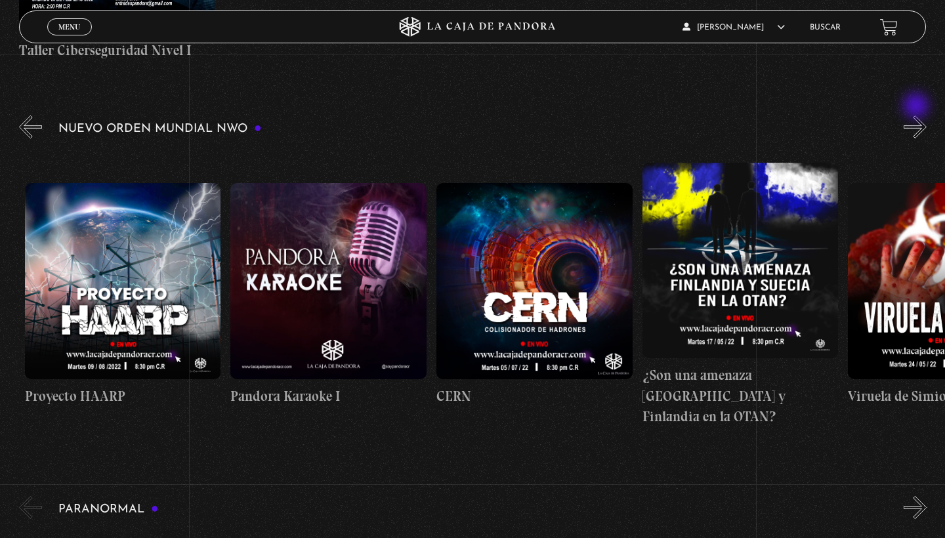
click at [917, 115] on button "»" at bounding box center [914, 126] width 23 height 23
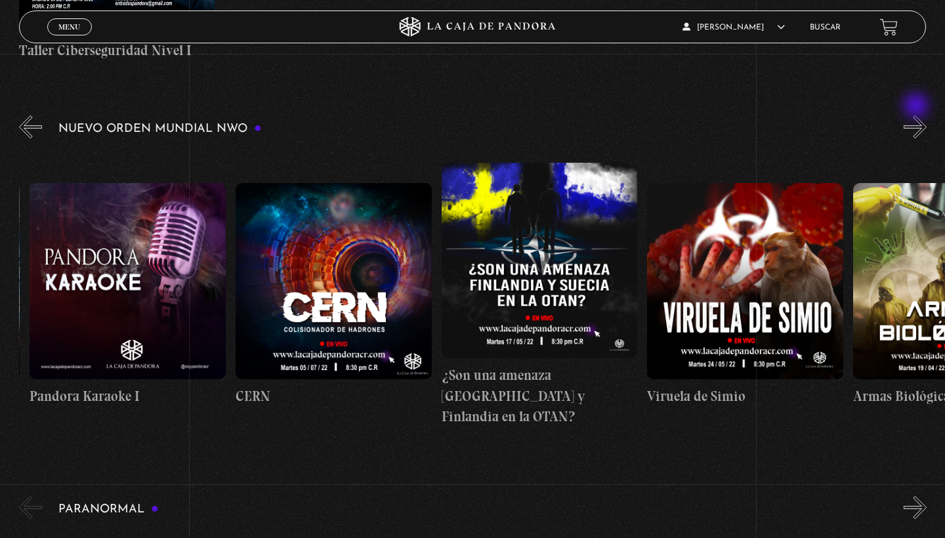
click at [917, 115] on button "»" at bounding box center [914, 126] width 23 height 23
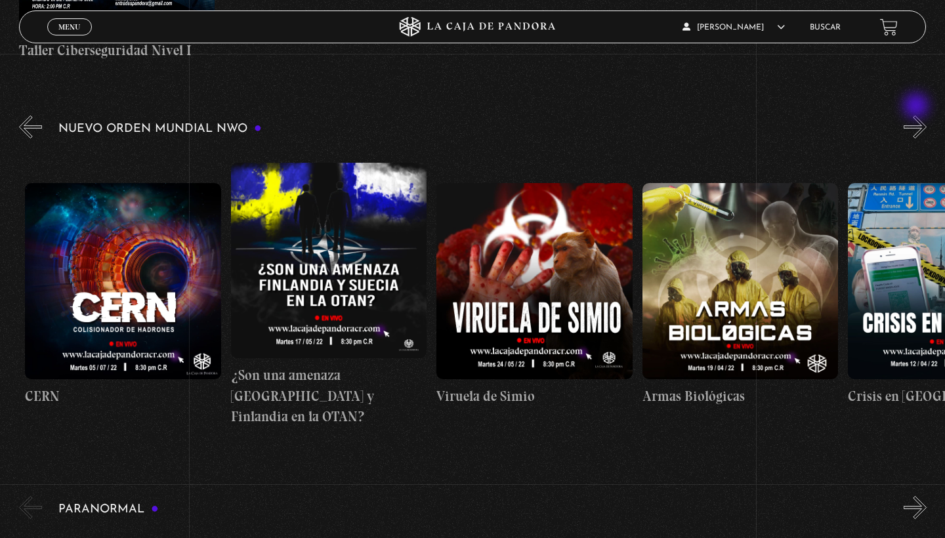
click at [917, 115] on button "»" at bounding box center [914, 126] width 23 height 23
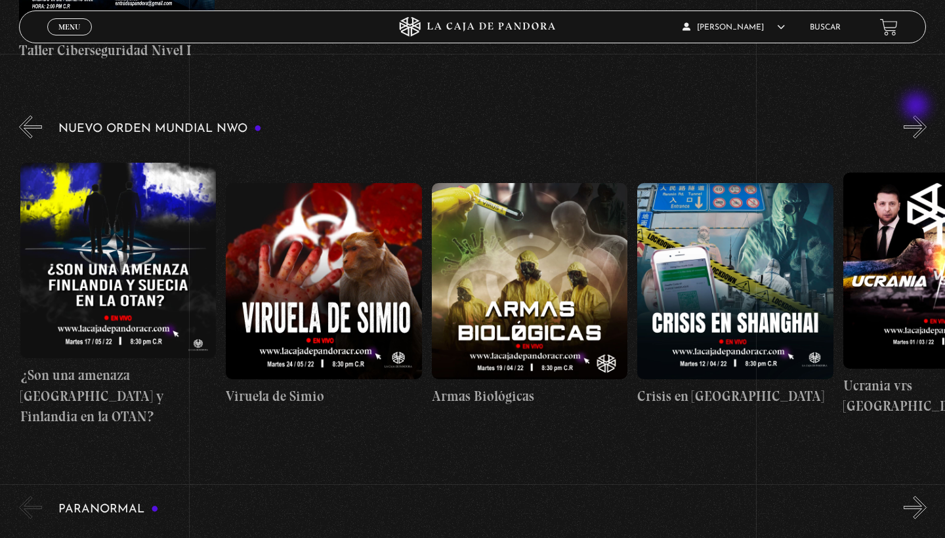
scroll to position [0, 10902]
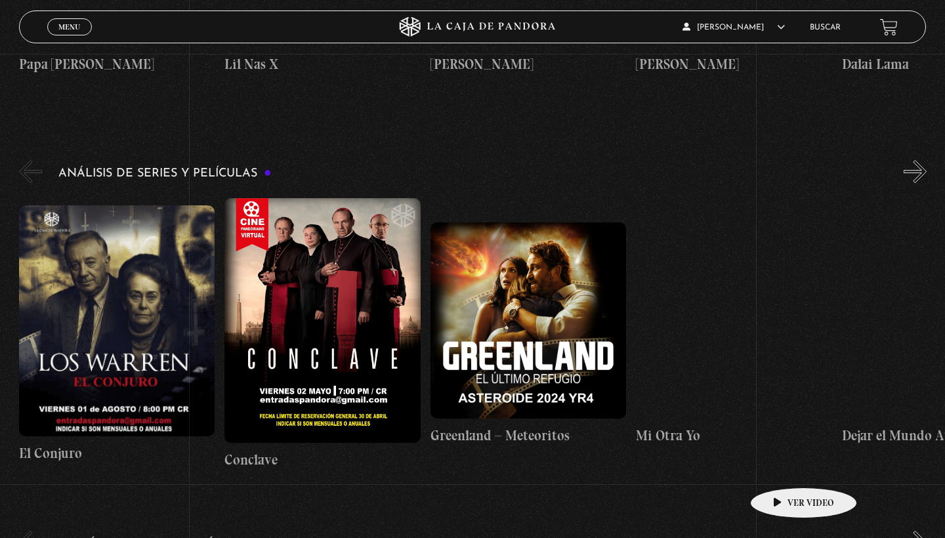
scroll to position [2289, 0]
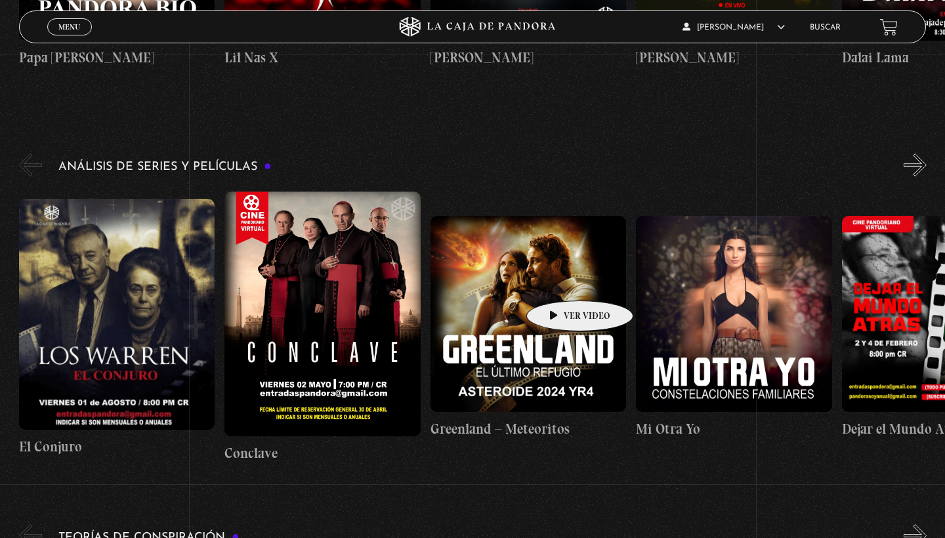
click at [559, 281] on figure at bounding box center [528, 314] width 196 height 196
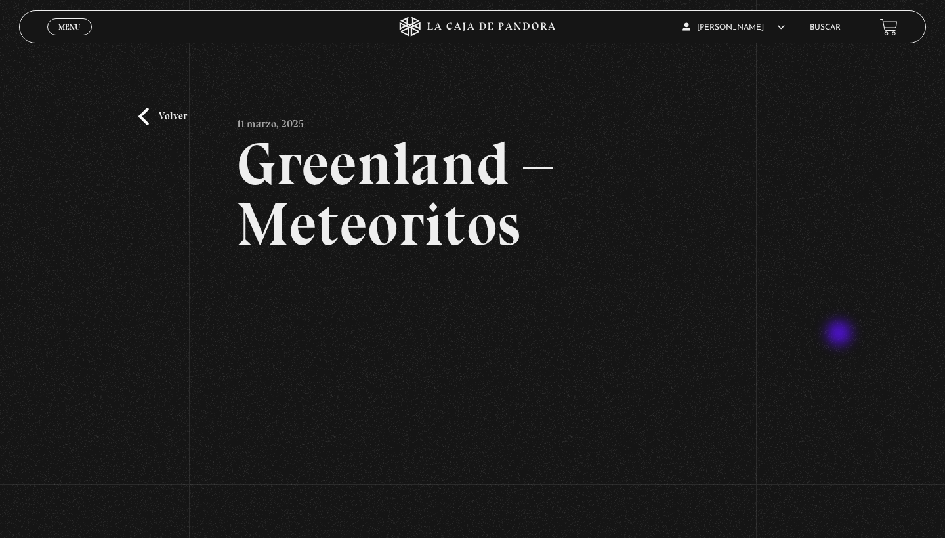
click at [840, 335] on div "Volver 11 marzo, 2025 [GEOGRAPHIC_DATA] – Meteoritos WhatsApp Twitter Messenger…" at bounding box center [472, 327] width 945 height 546
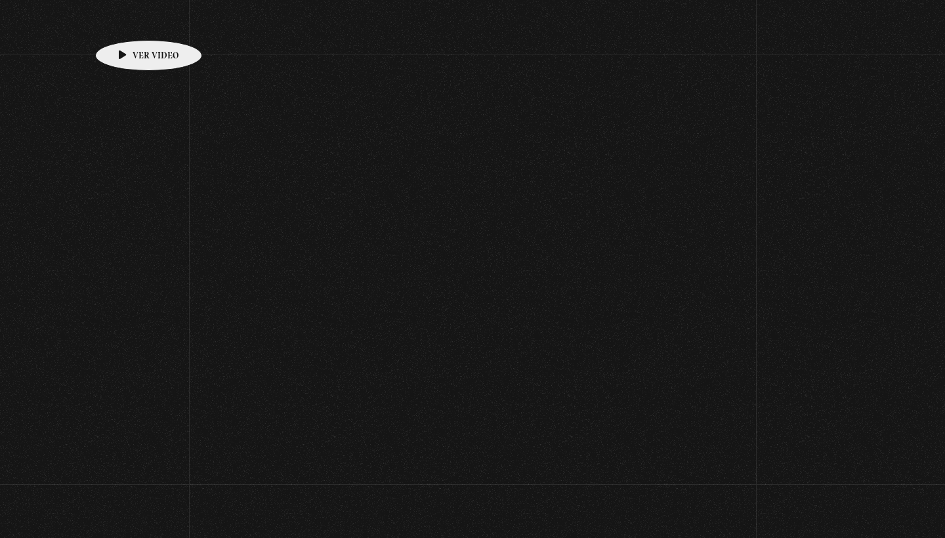
scroll to position [2289, 0]
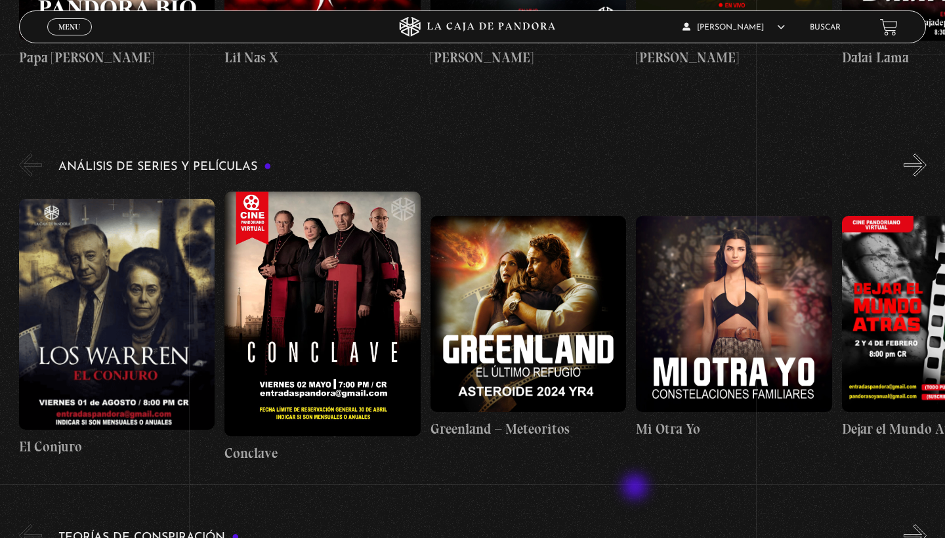
click at [916, 154] on button "»" at bounding box center [914, 165] width 23 height 23
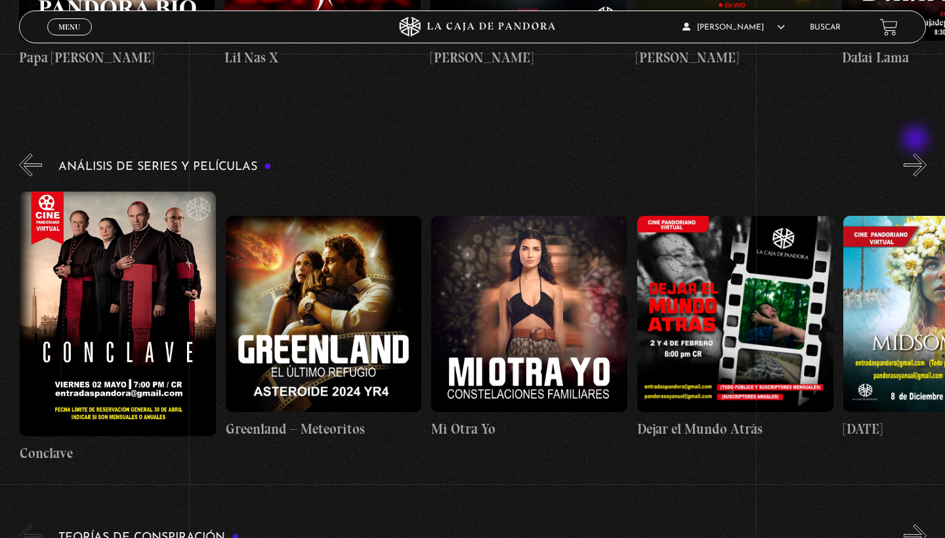
click at [916, 154] on button "»" at bounding box center [914, 165] width 23 height 23
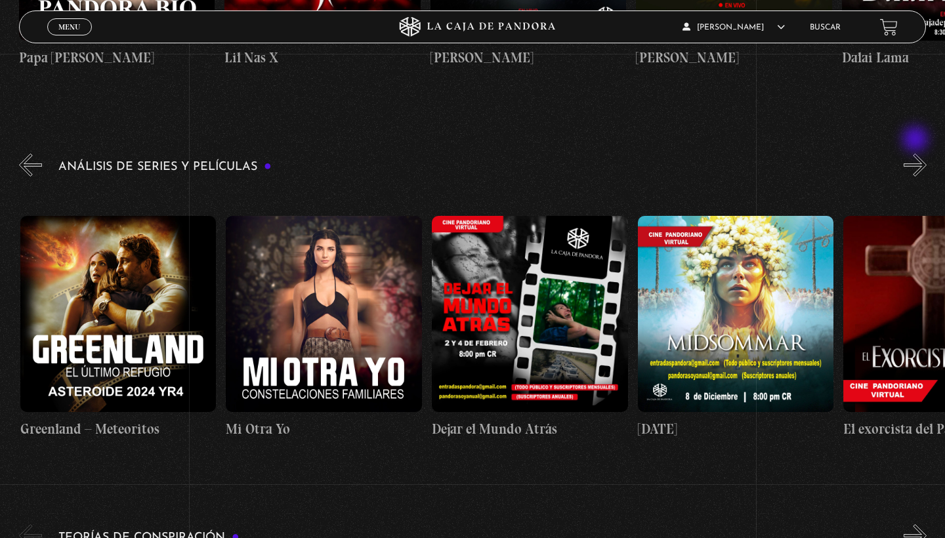
click at [916, 154] on button "»" at bounding box center [914, 165] width 23 height 23
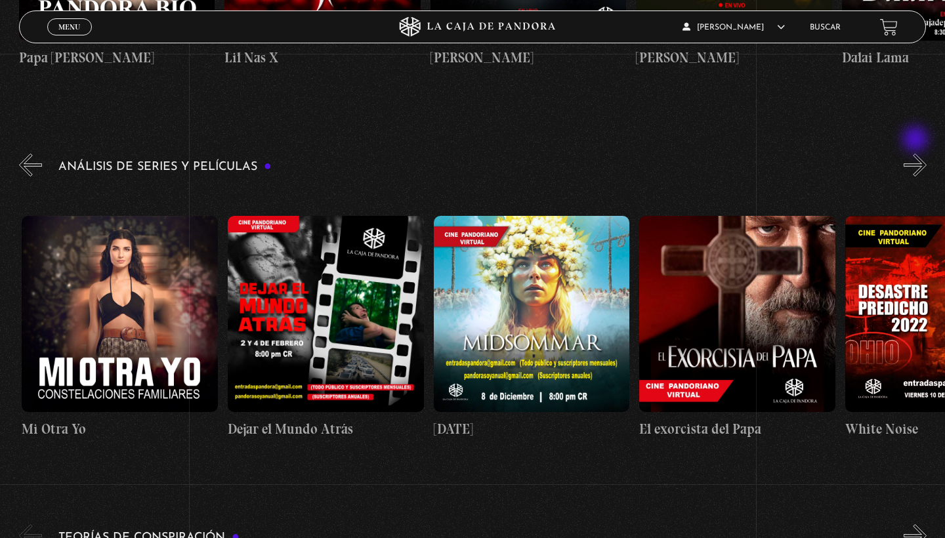
click at [916, 154] on button "»" at bounding box center [914, 165] width 23 height 23
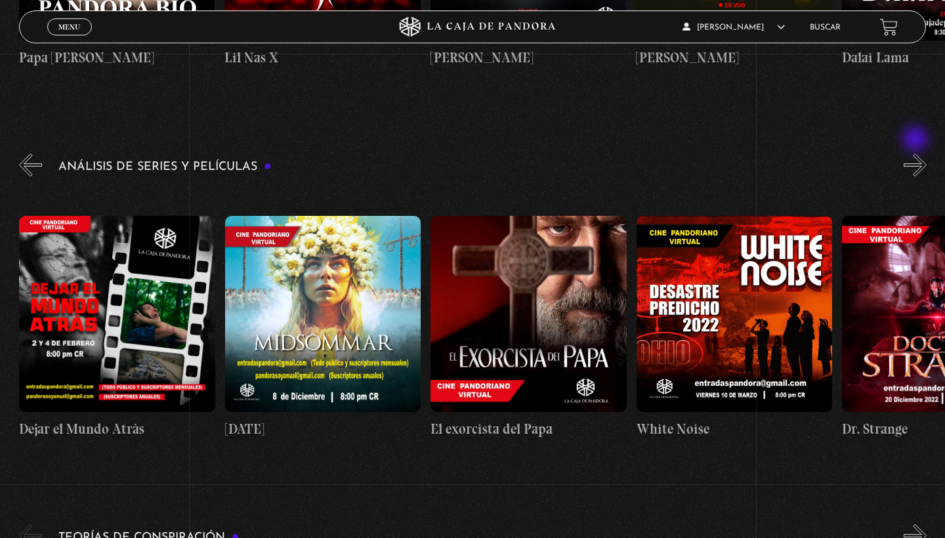
click at [916, 154] on button "»" at bounding box center [914, 165] width 23 height 23
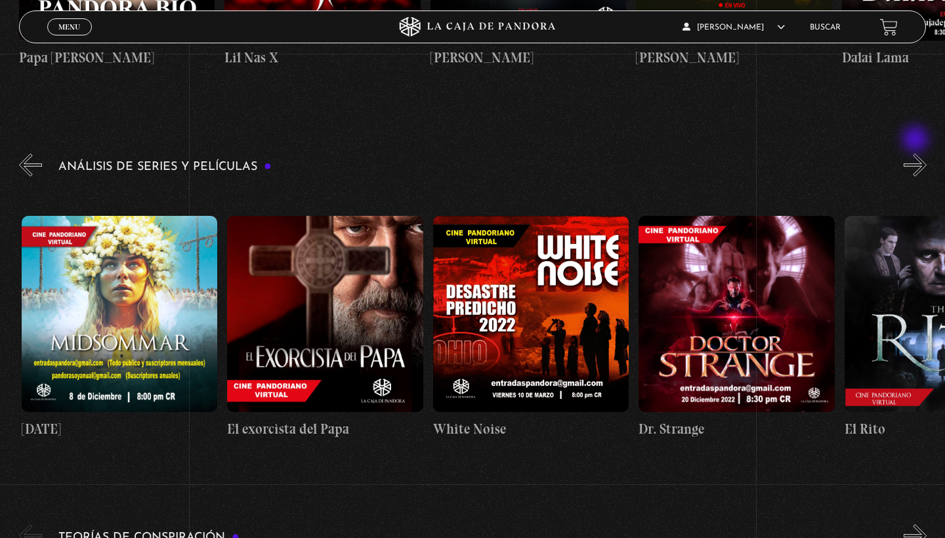
click at [916, 154] on button "»" at bounding box center [914, 165] width 23 height 23
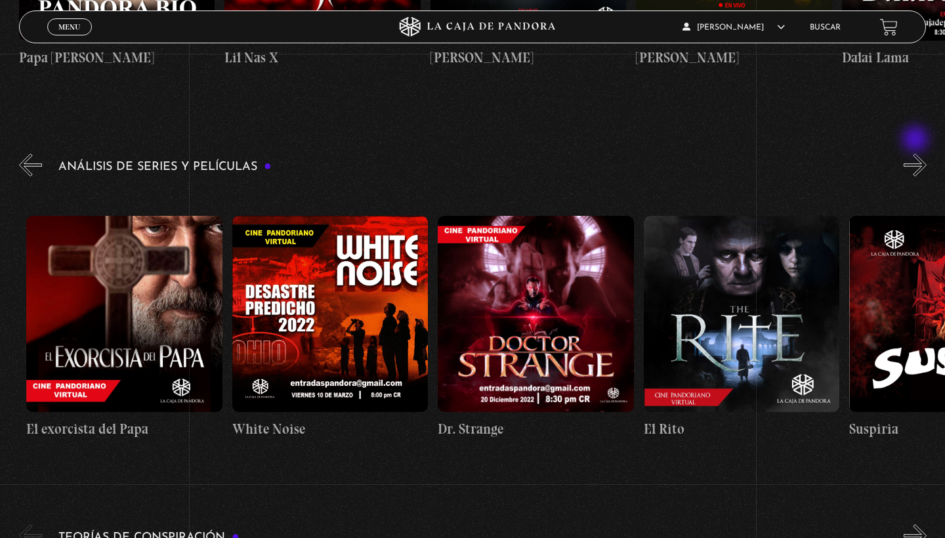
click at [916, 154] on button "»" at bounding box center [914, 165] width 23 height 23
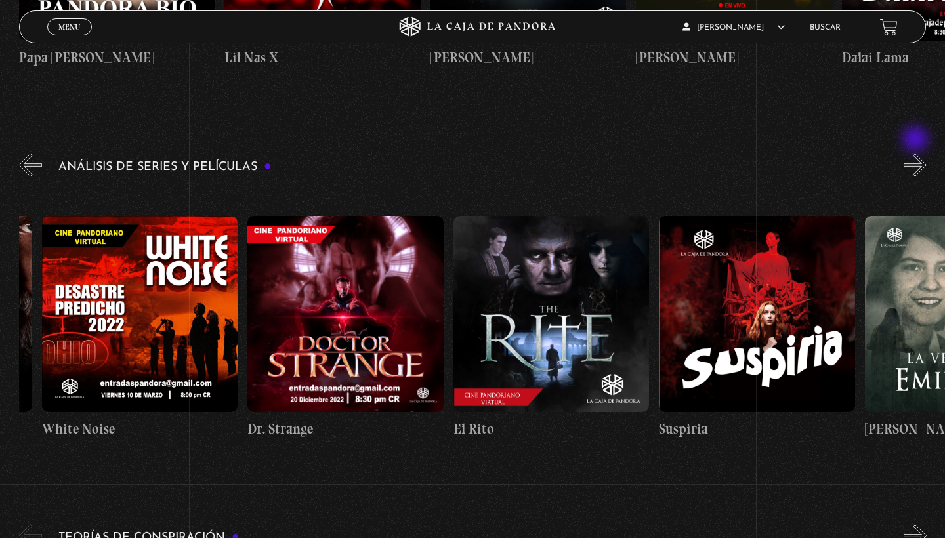
click at [916, 154] on button "»" at bounding box center [914, 165] width 23 height 23
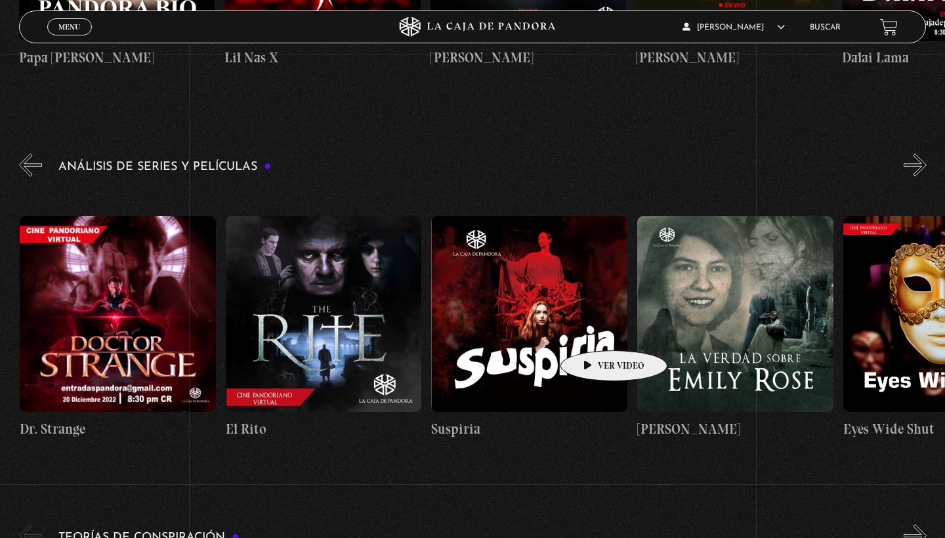
scroll to position [0, 1645]
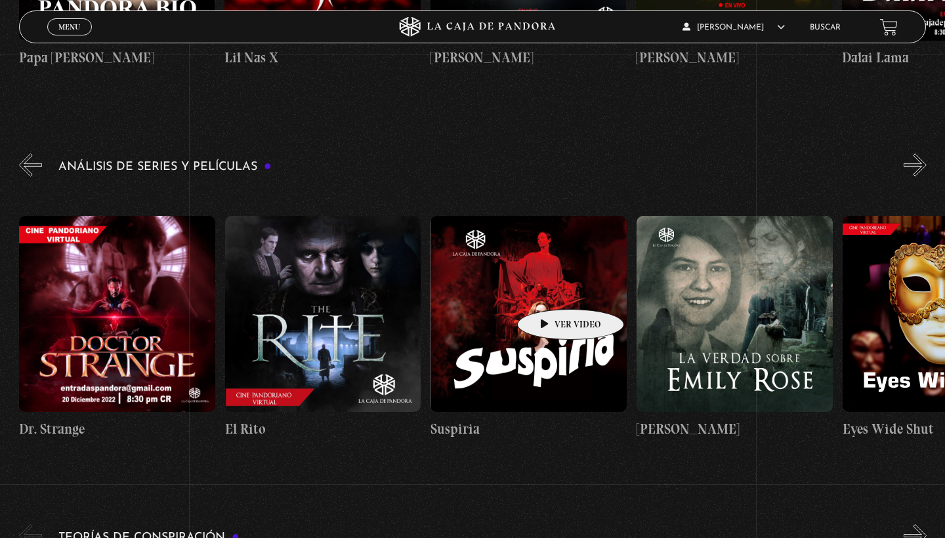
click at [548, 288] on figure at bounding box center [528, 314] width 196 height 196
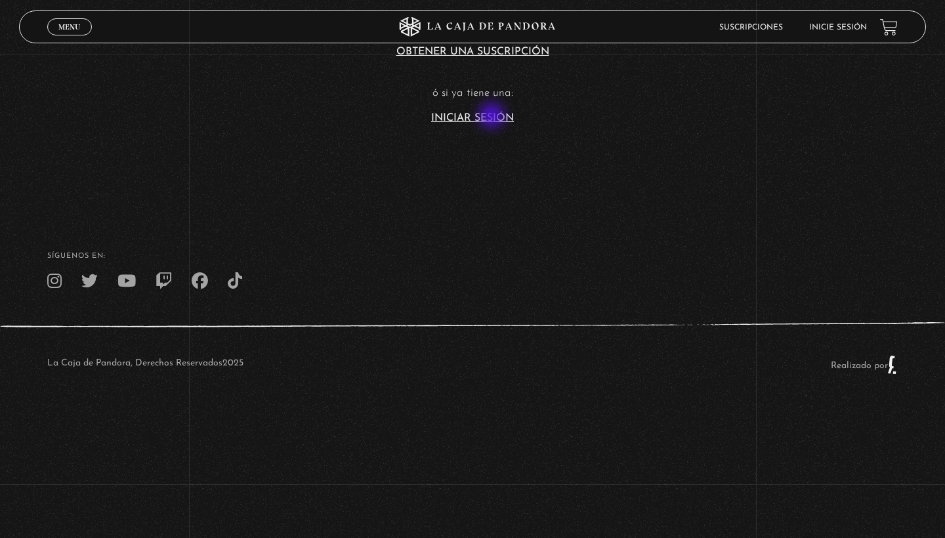
scroll to position [459, 0]
click at [493, 117] on link "Iniciar Sesión" at bounding box center [472, 118] width 83 height 10
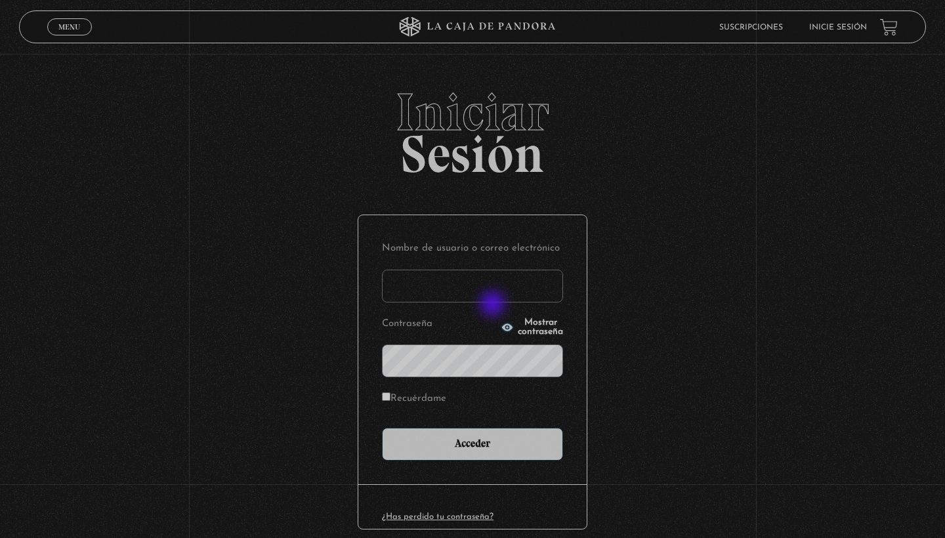
type input "marianamoracastro@gmail.com"
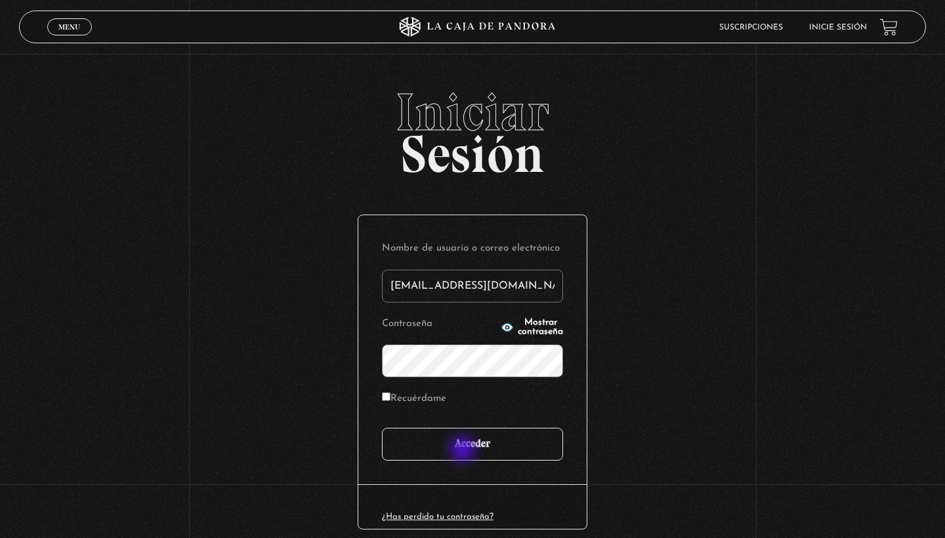
click at [464, 451] on input "Acceder" at bounding box center [472, 444] width 181 height 33
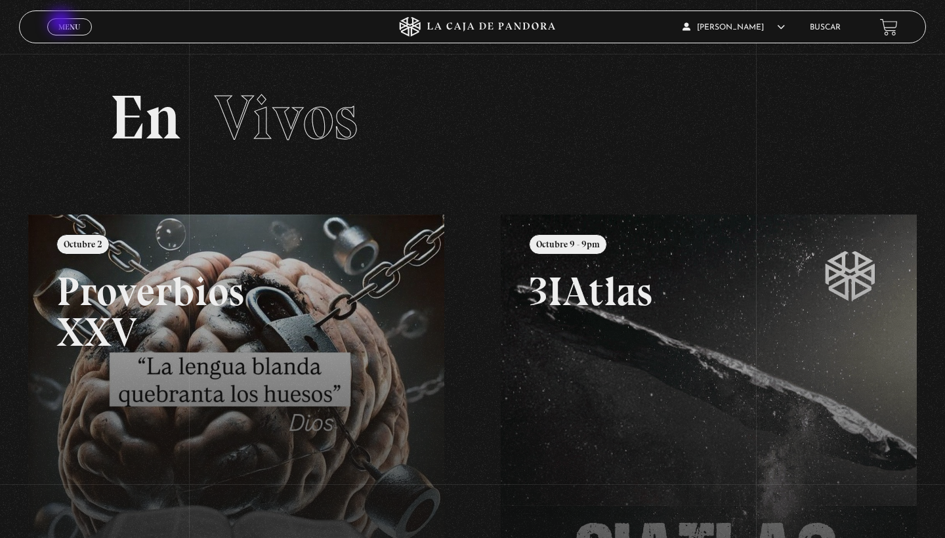
click at [62, 23] on span "Menu" at bounding box center [69, 27] width 22 height 8
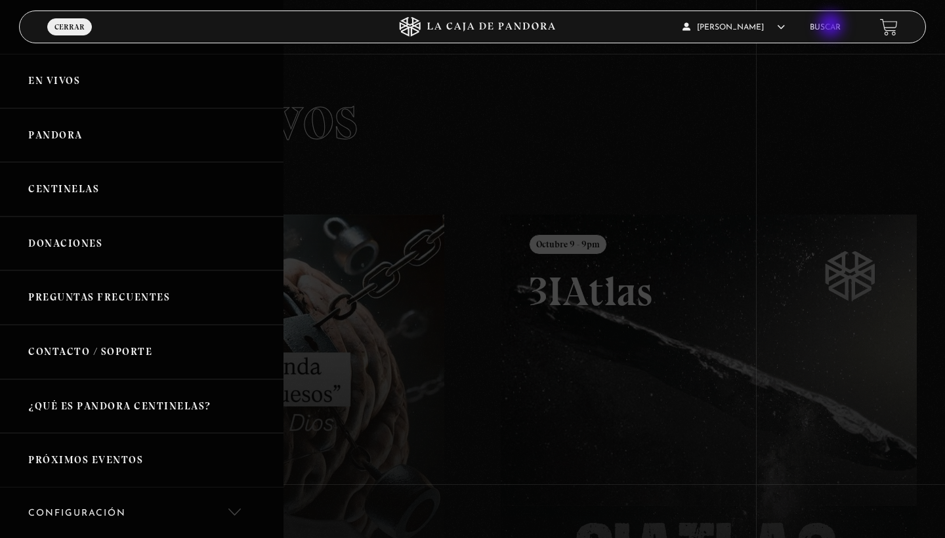
click at [832, 26] on link "Buscar" at bounding box center [825, 28] width 31 height 8
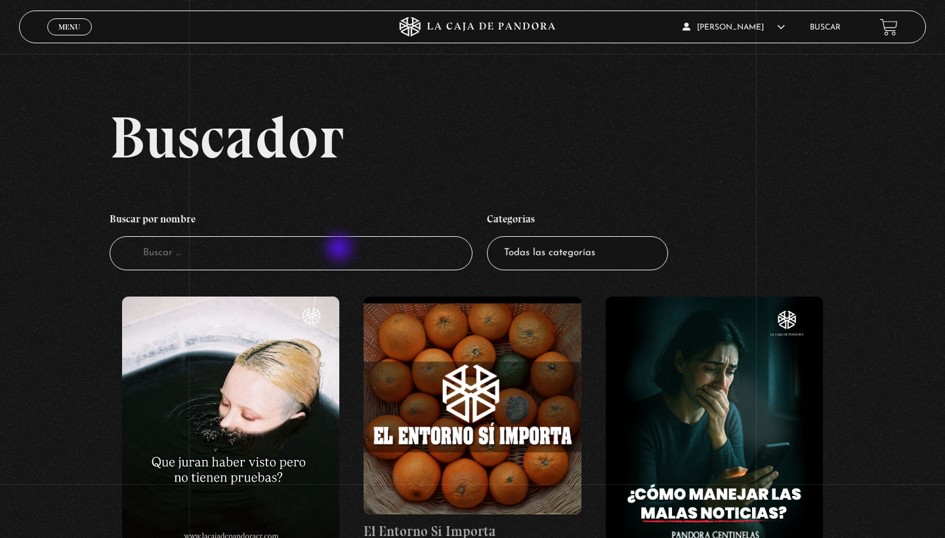
click at [340, 249] on input "Buscador" at bounding box center [291, 253] width 363 height 35
type input "suspiria"
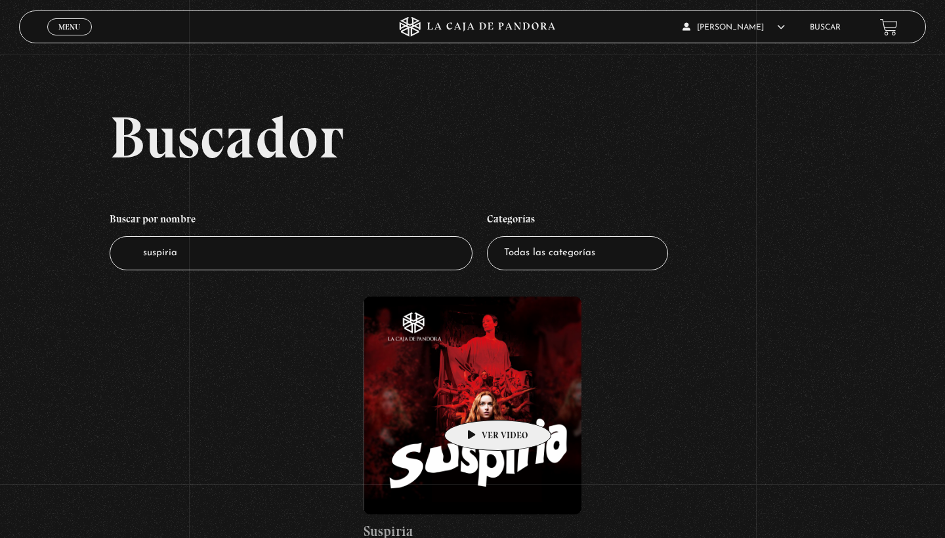
click at [477, 400] on figure at bounding box center [472, 406] width 218 height 218
